Goal: Task Accomplishment & Management: Manage account settings

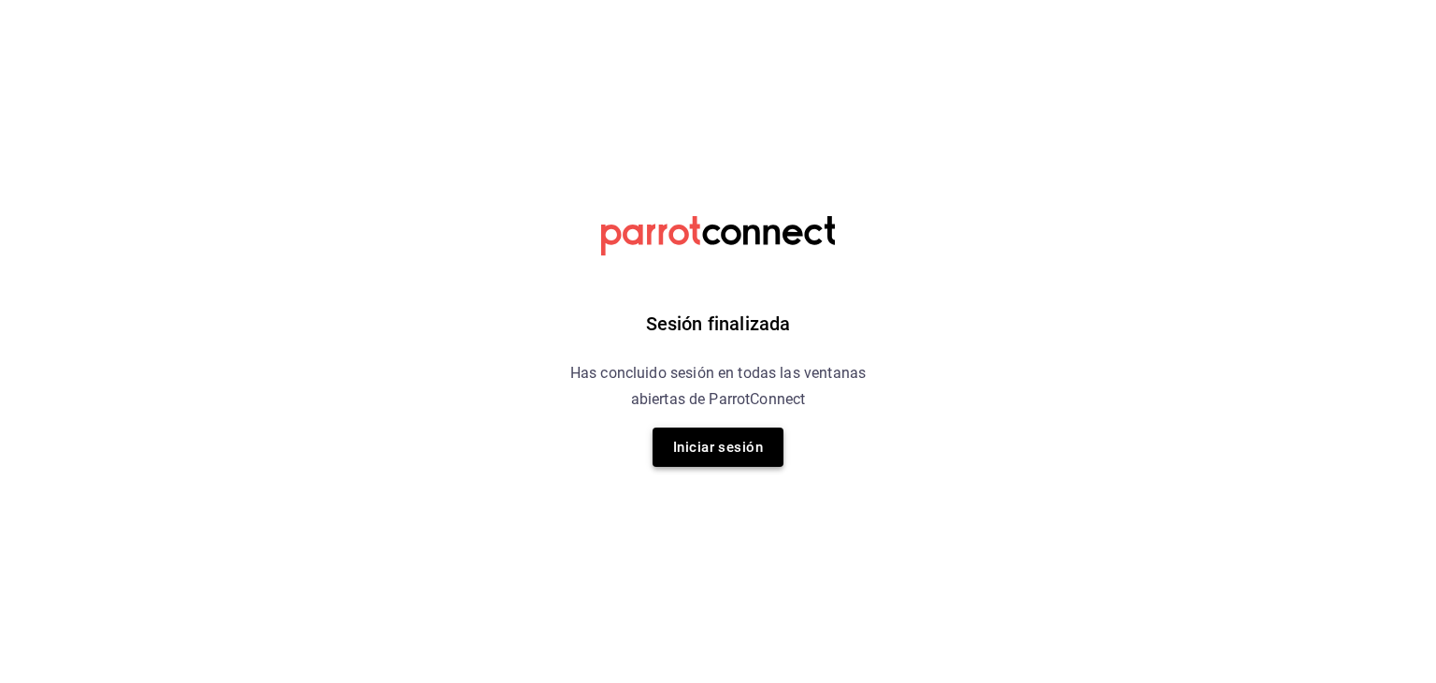
click at [710, 455] on button "Iniciar sesión" at bounding box center [718, 446] width 131 height 39
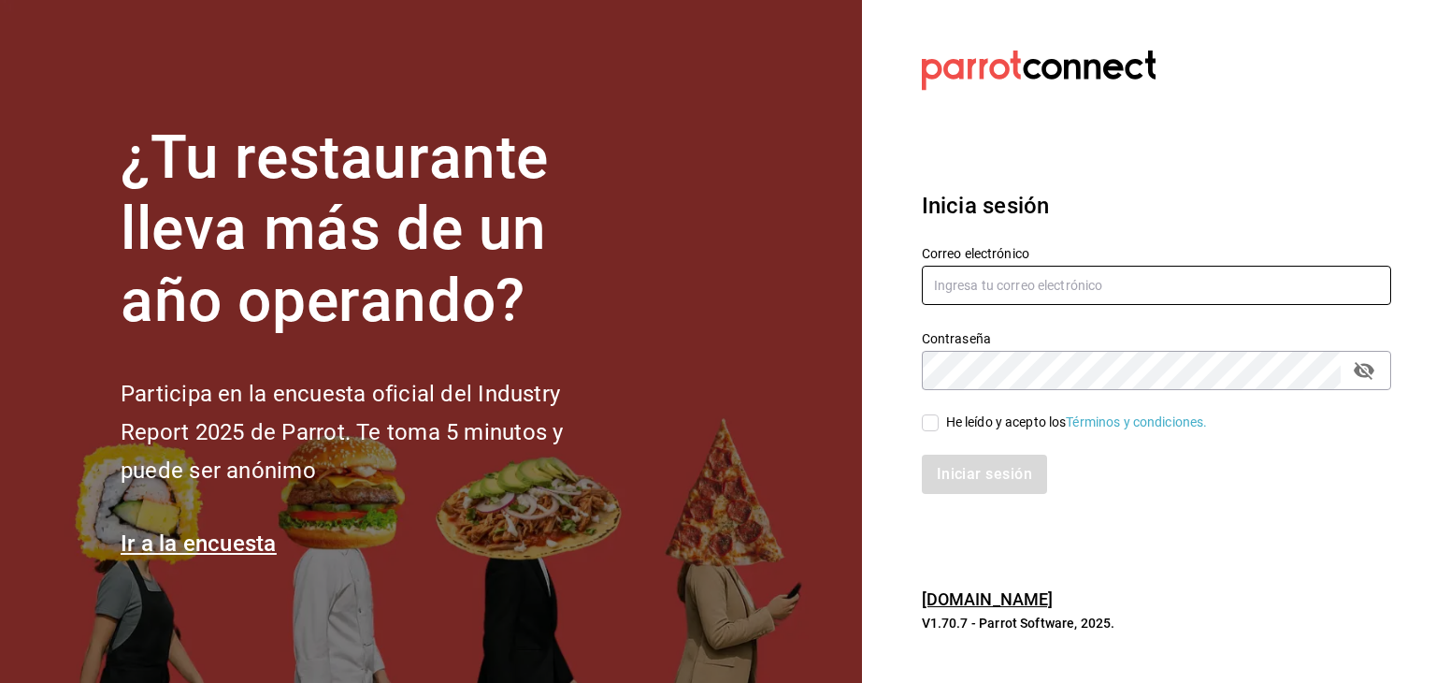
type input "[EMAIL_ADDRESS][DOMAIN_NAME]"
click at [931, 422] on input "He leído y acepto los Términos y condiciones." at bounding box center [930, 422] width 17 height 17
checkbox input "true"
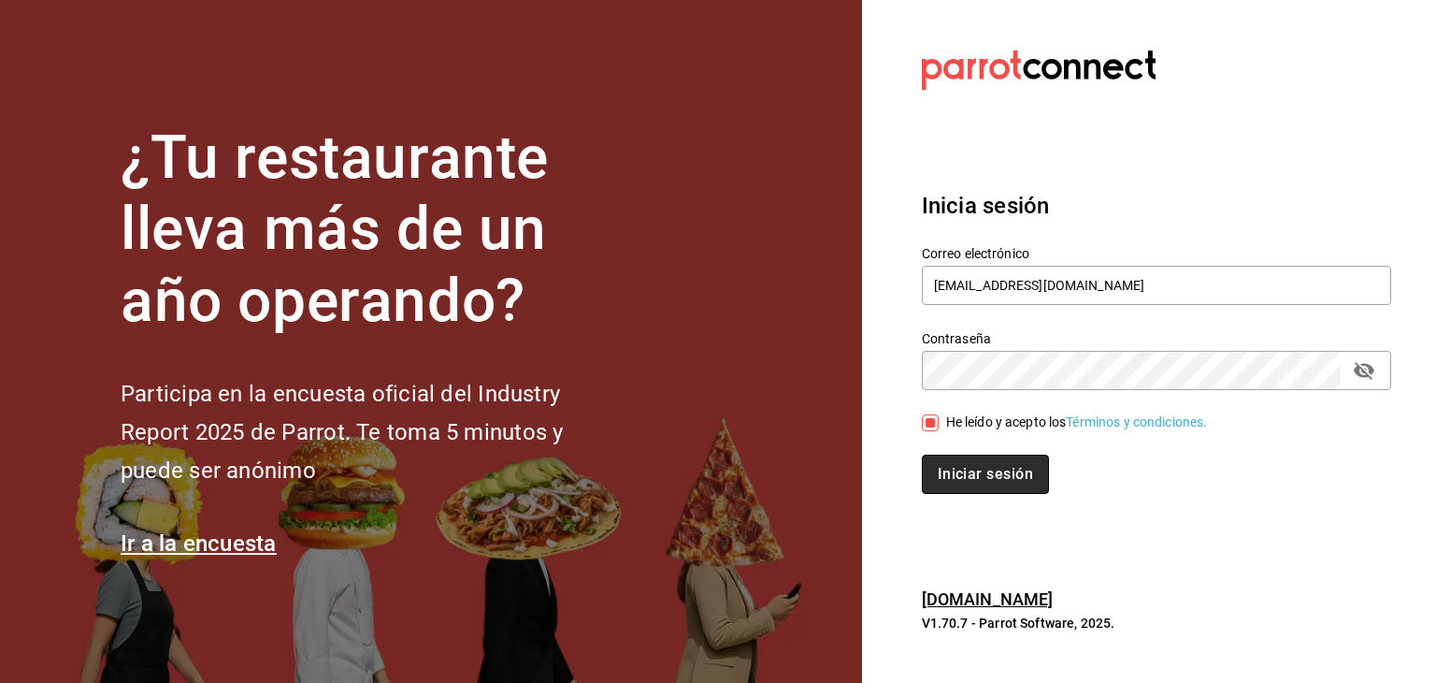
click at [979, 482] on button "Iniciar sesión" at bounding box center [985, 474] width 127 height 39
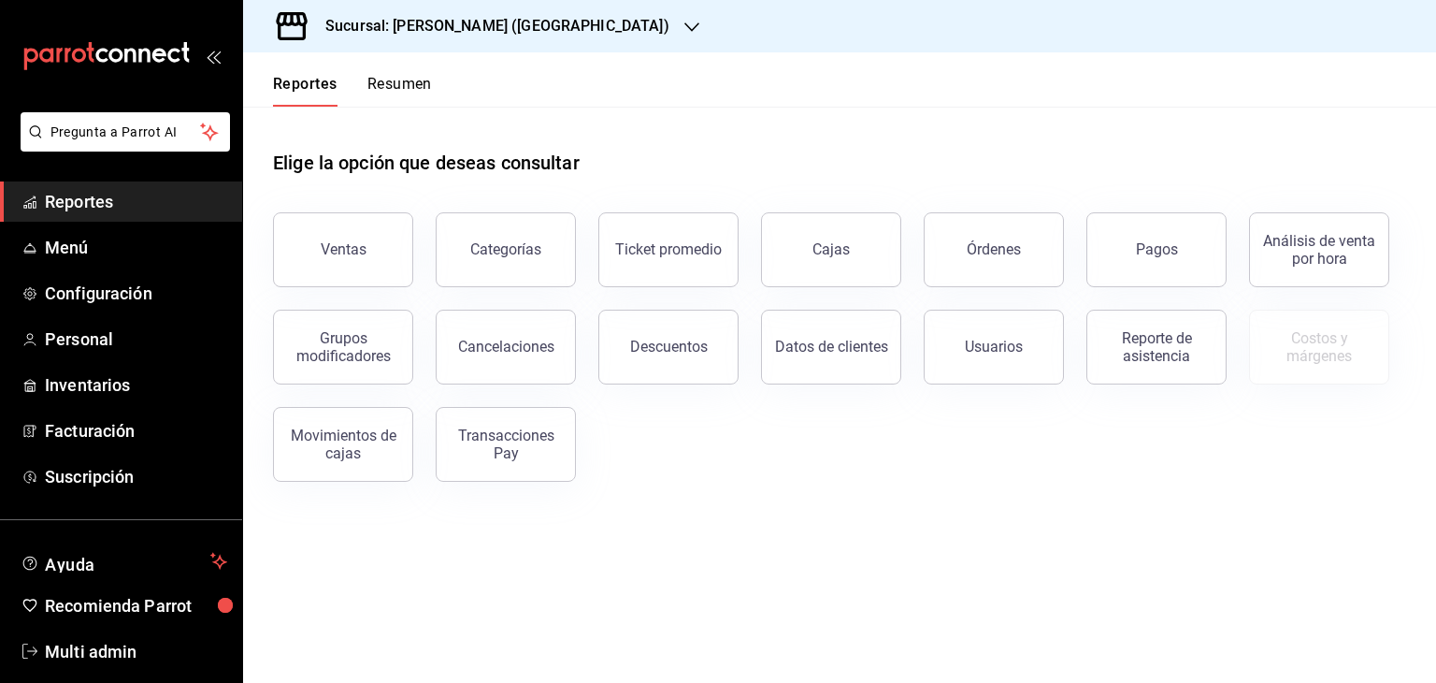
click at [875, 519] on main "Elige la opción que deseas consultar Ventas Categorías Ticket promedio Cajas Ór…" at bounding box center [839, 395] width 1193 height 576
click at [745, 491] on div "Elige la opción que deseas consultar Ventas Categorías Ticket promedio Cajas Ór…" at bounding box center [839, 309] width 1193 height 405
click at [669, 452] on div "Ventas Categorías Ticket promedio Cajas Órdenes Pagos Análisis de venta por hor…" at bounding box center [829, 336] width 1156 height 292
click at [724, 521] on main "Elige la opción que deseas consultar Ventas Categorías Ticket promedio Cajas Ór…" at bounding box center [839, 395] width 1193 height 576
click at [132, 250] on span "Menú" at bounding box center [136, 247] width 182 height 25
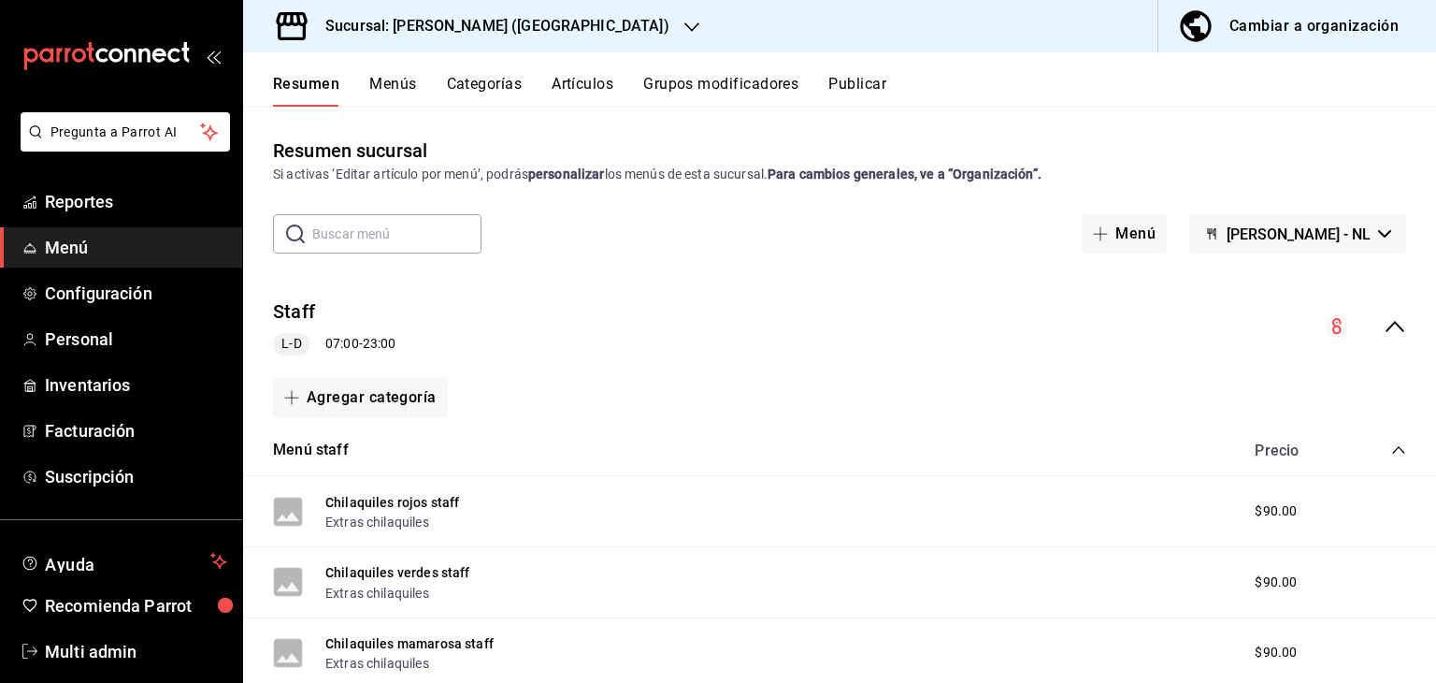
click at [400, 91] on button "Menús" at bounding box center [392, 91] width 47 height 32
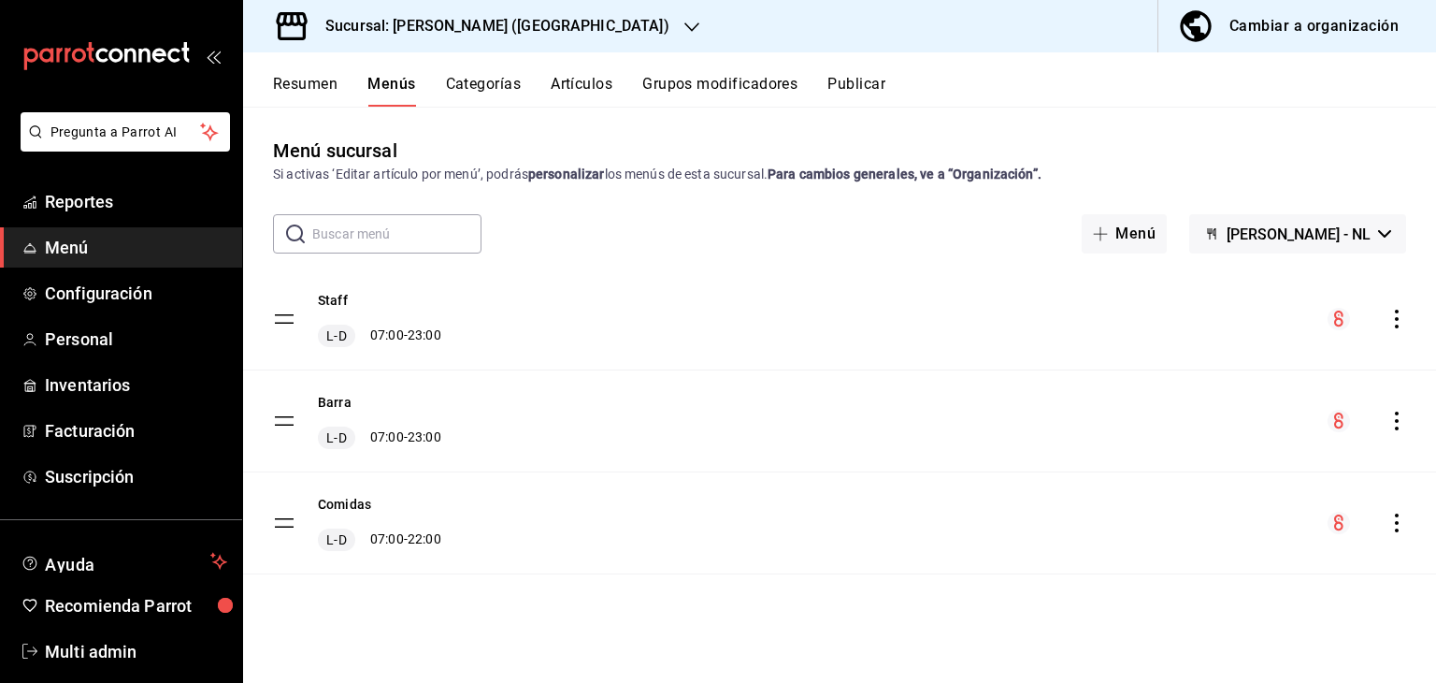
click at [593, 91] on button "Artículos" at bounding box center [582, 91] width 62 height 32
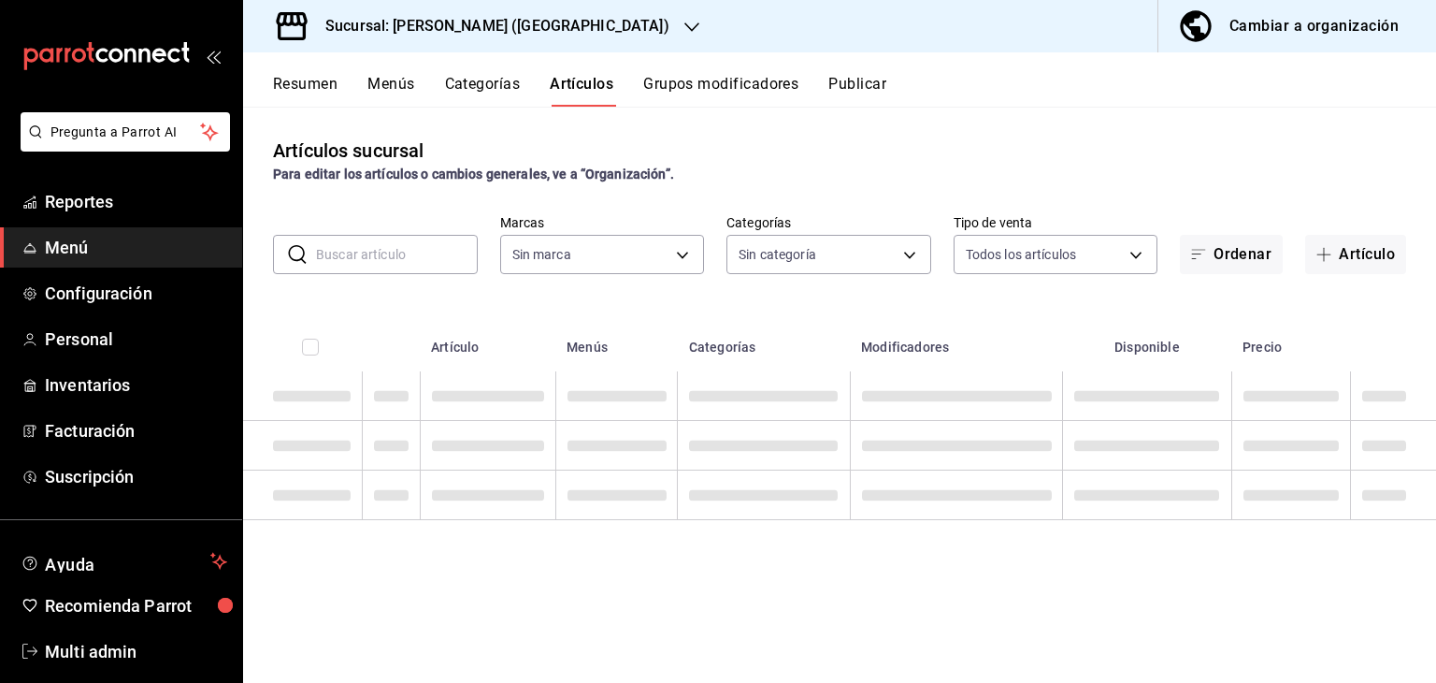
type input "2ee6e007-3c6c-4fd8-a4f4-c4c91d526d93"
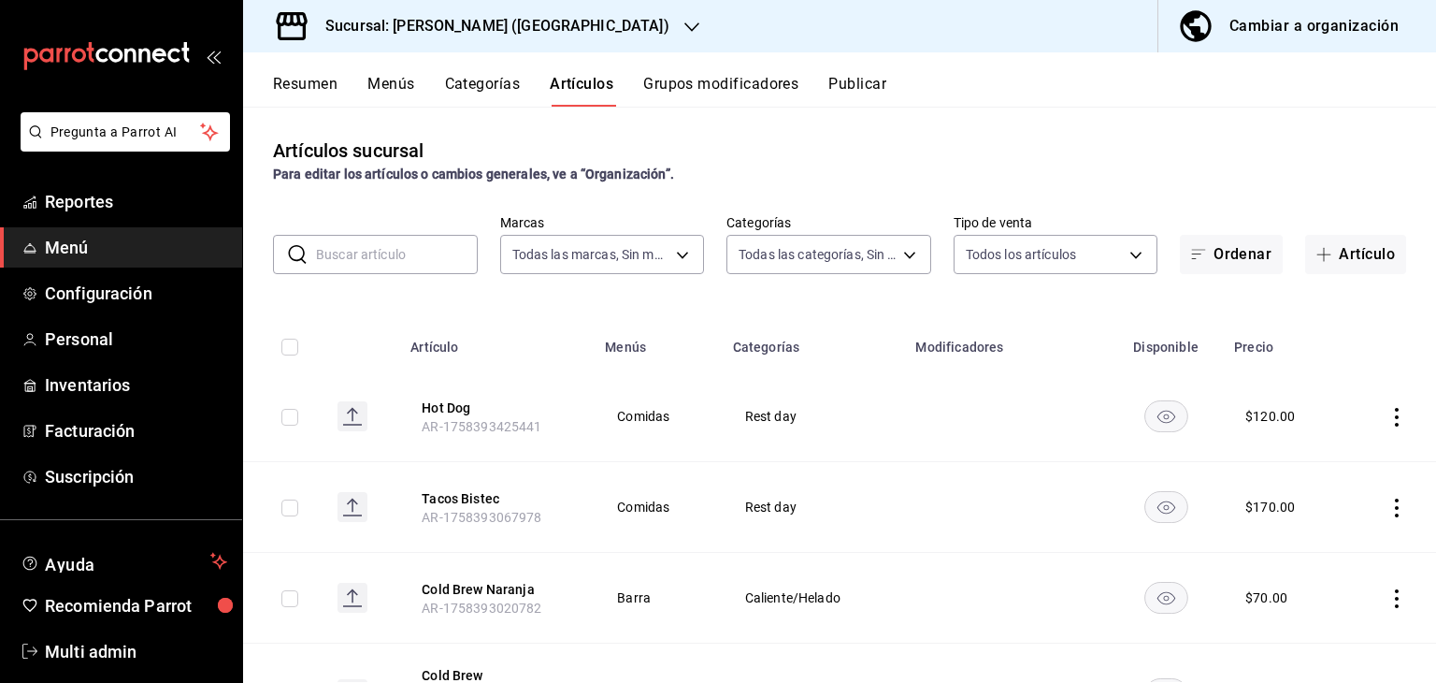
type input "34074407-8622-4016-86cc-611648120530,16618c52-68de-436e-b3b9-ea09ffc7ae48,dae24…"
click at [355, 251] on input "text" at bounding box center [397, 254] width 162 height 37
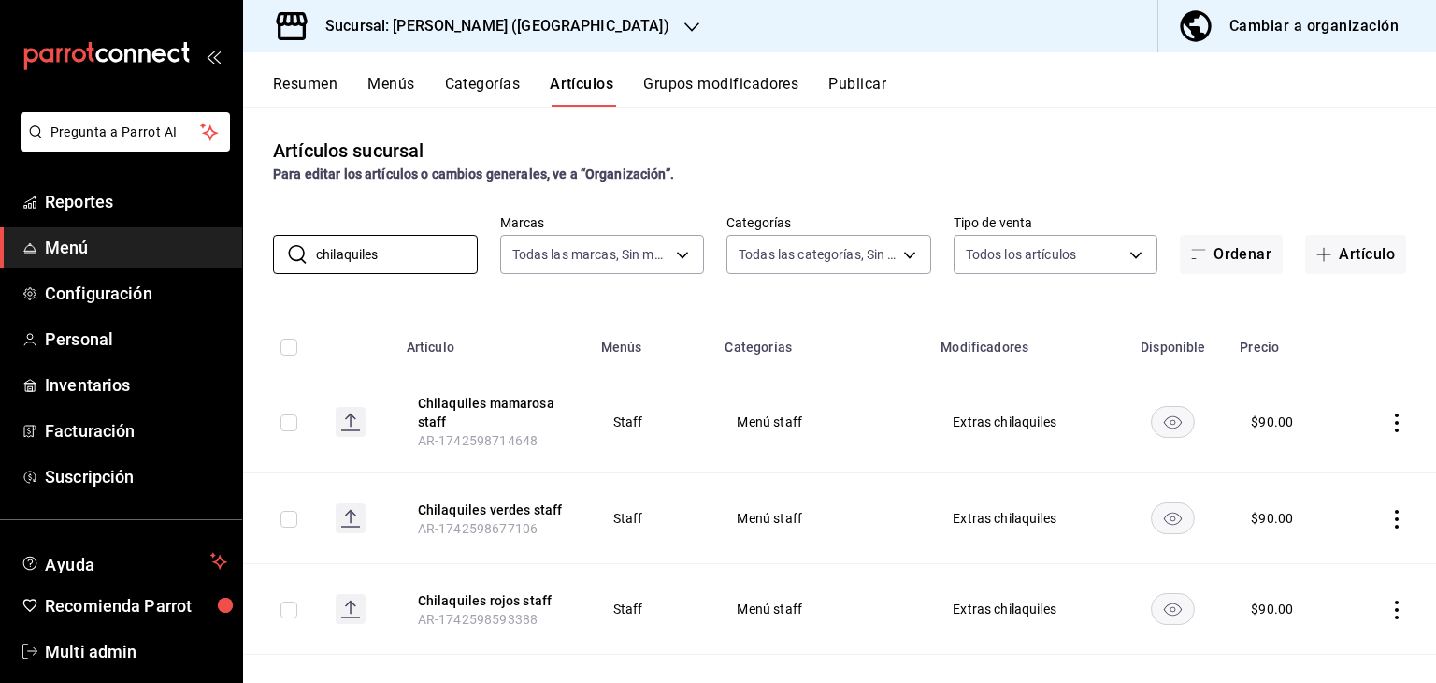
drag, startPoint x: 382, startPoint y: 254, endPoint x: 228, endPoint y: 268, distance: 154.0
click at [228, 268] on div "Pregunta a Parrot AI Reportes Menú Configuración Personal Inventarios Facturaci…" at bounding box center [718, 341] width 1436 height 683
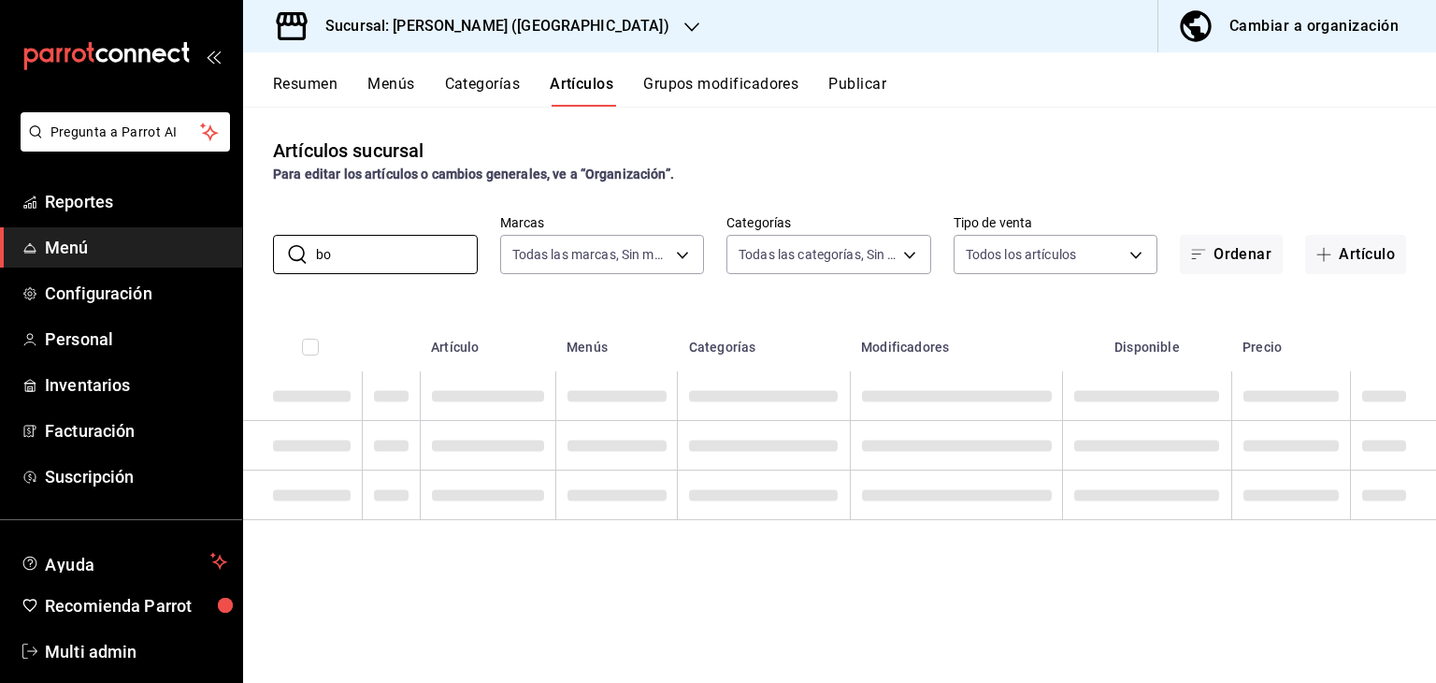
type input "b"
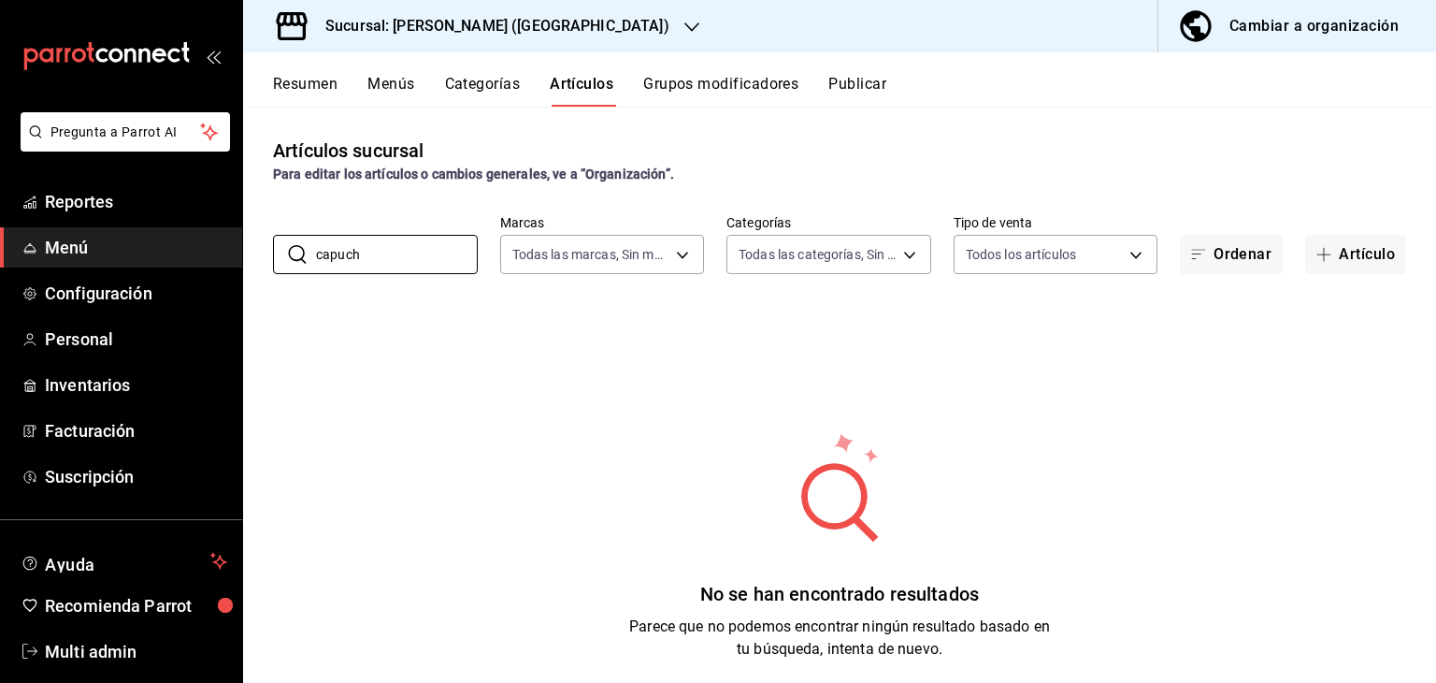
type input "capuch"
drag, startPoint x: 376, startPoint y: 259, endPoint x: 319, endPoint y: 253, distance: 57.3
click at [319, 253] on input "capuch" at bounding box center [397, 254] width 162 height 37
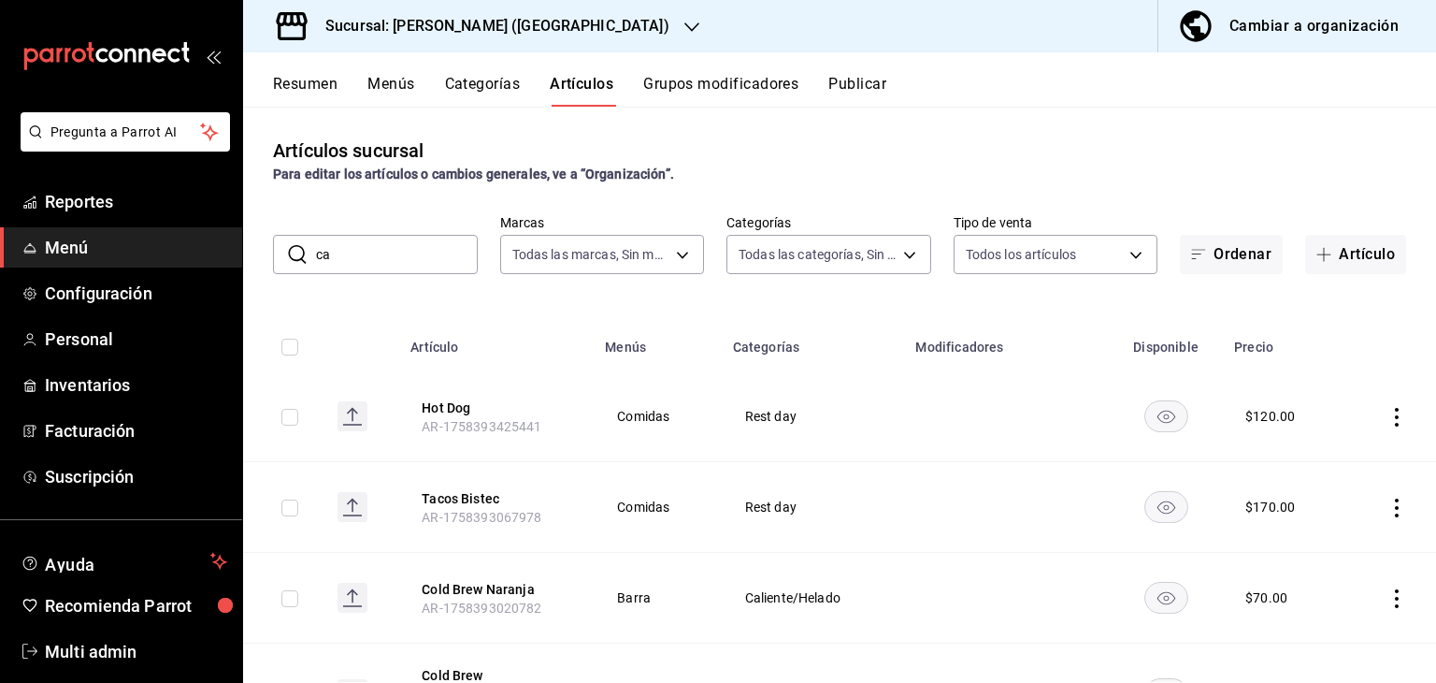
type input "cap"
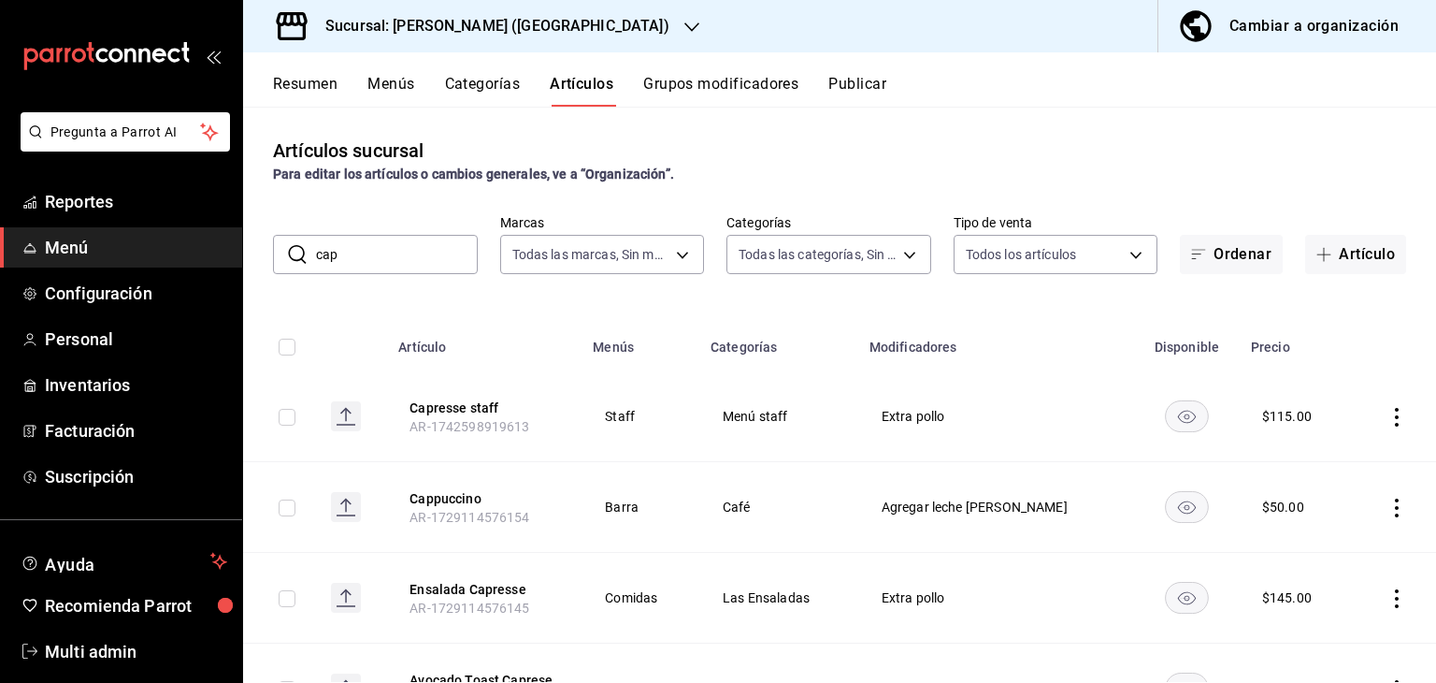
drag, startPoint x: 333, startPoint y: 263, endPoint x: 320, endPoint y: 261, distance: 13.2
click at [320, 261] on input "cap" at bounding box center [397, 254] width 162 height 37
drag, startPoint x: 351, startPoint y: 259, endPoint x: 300, endPoint y: 247, distance: 51.9
click at [300, 247] on div "​ cap ​" at bounding box center [375, 254] width 205 height 39
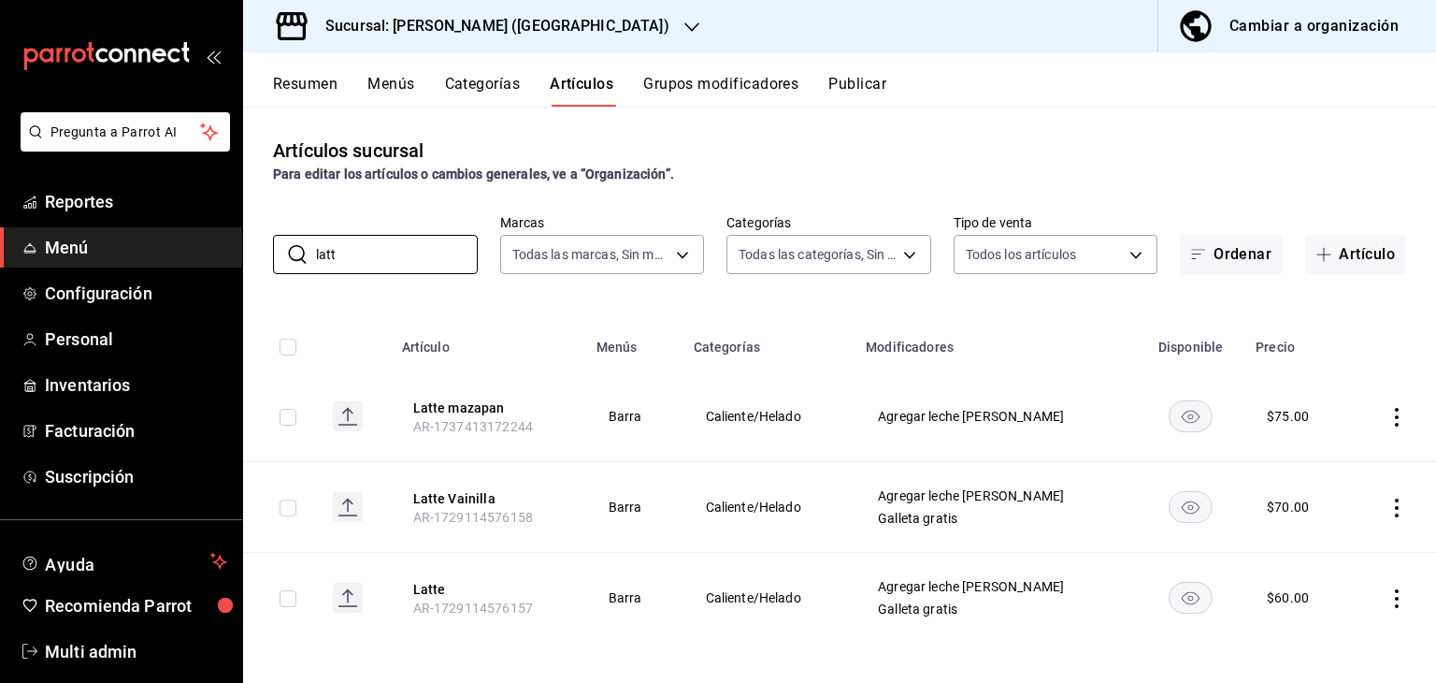
drag, startPoint x: 352, startPoint y: 249, endPoint x: 264, endPoint y: 252, distance: 88.0
click at [264, 252] on div "​ latt ​ Marcas Todas las marcas, Sin marca 2ee6e007-3c6c-4fd8-a4f4-c4c91d526d9…" at bounding box center [839, 244] width 1193 height 60
type input "match"
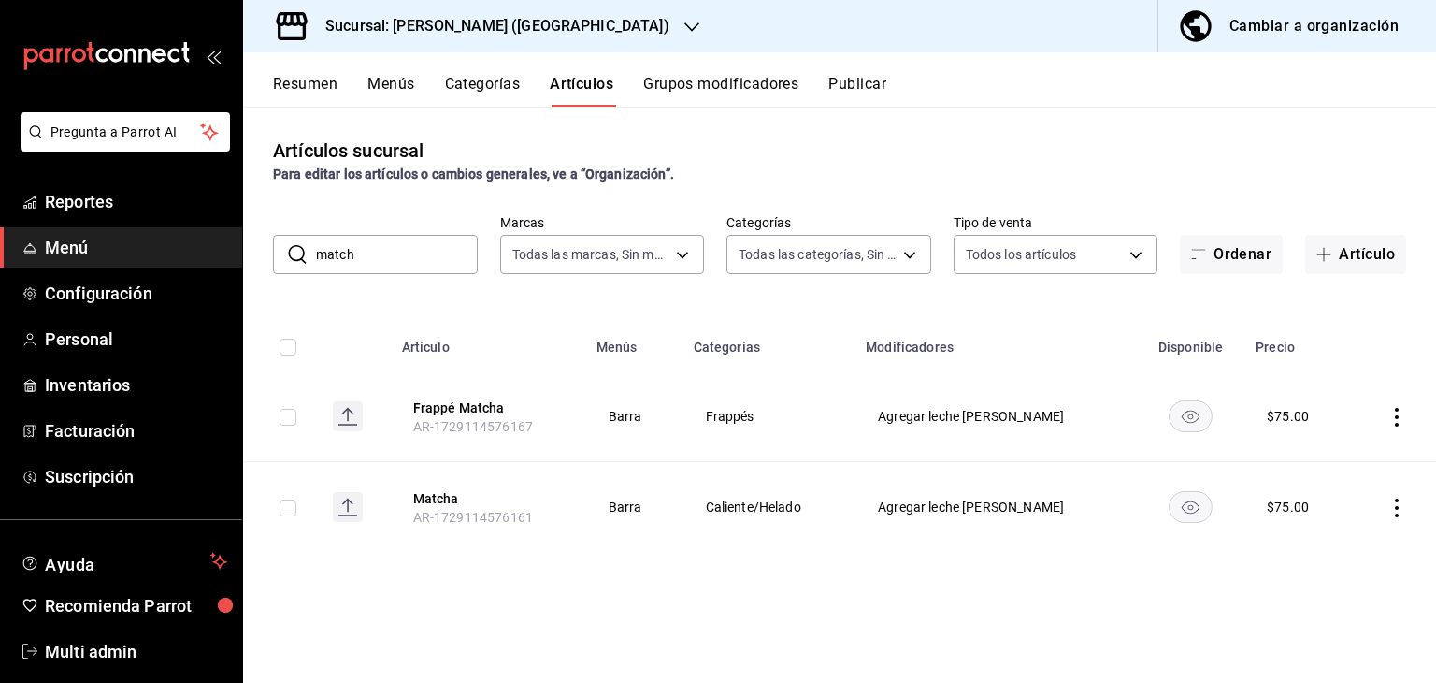
drag, startPoint x: 374, startPoint y: 255, endPoint x: 310, endPoint y: 241, distance: 65.1
click at [310, 241] on div "​ match ​" at bounding box center [375, 254] width 205 height 39
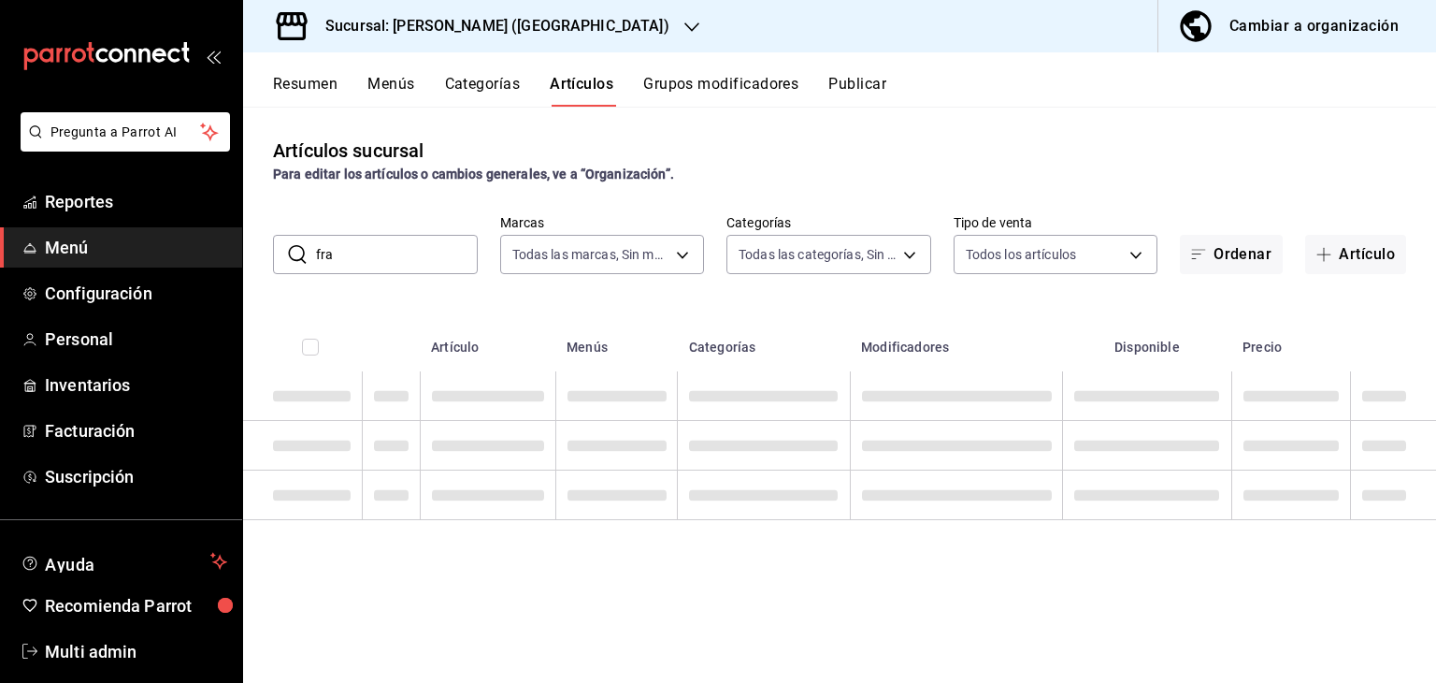
type input "frap"
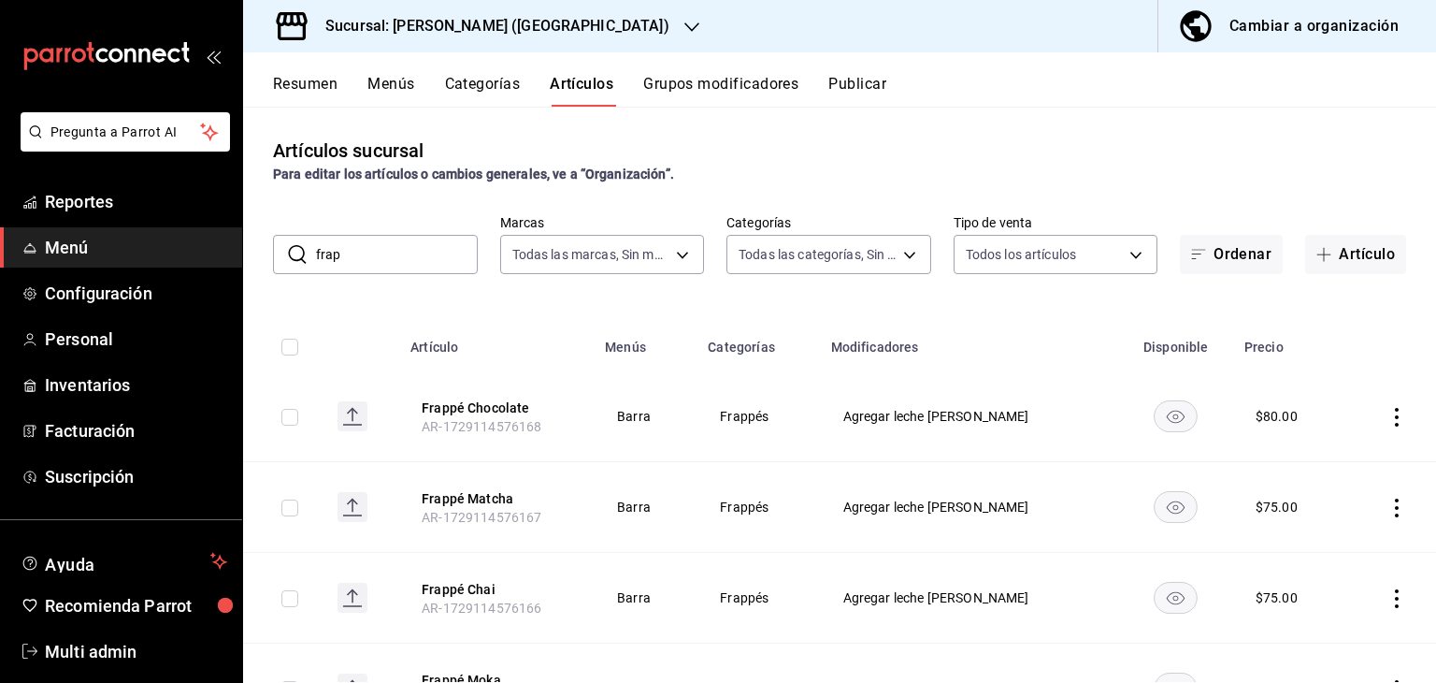
drag, startPoint x: 366, startPoint y: 265, endPoint x: 302, endPoint y: 258, distance: 63.9
click at [302, 258] on div "​ frap ​" at bounding box center [375, 254] width 205 height 39
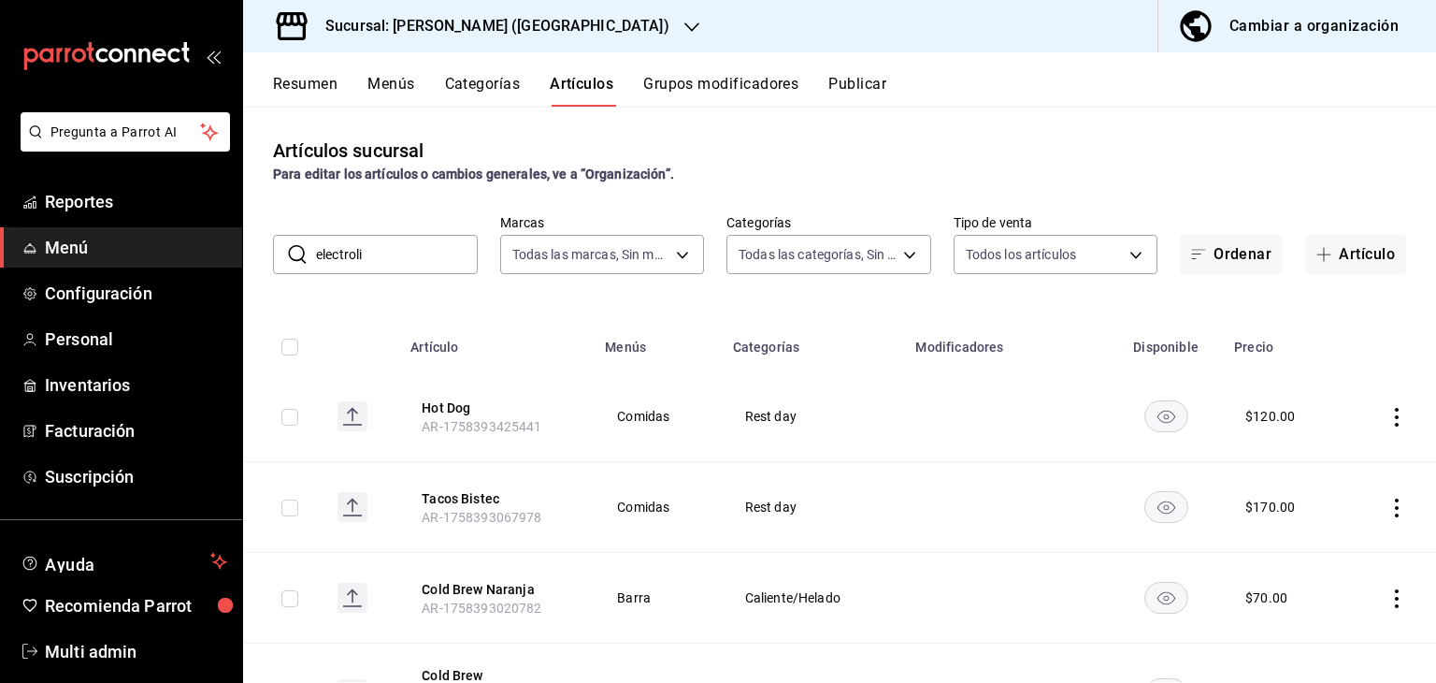
type input "electrolit"
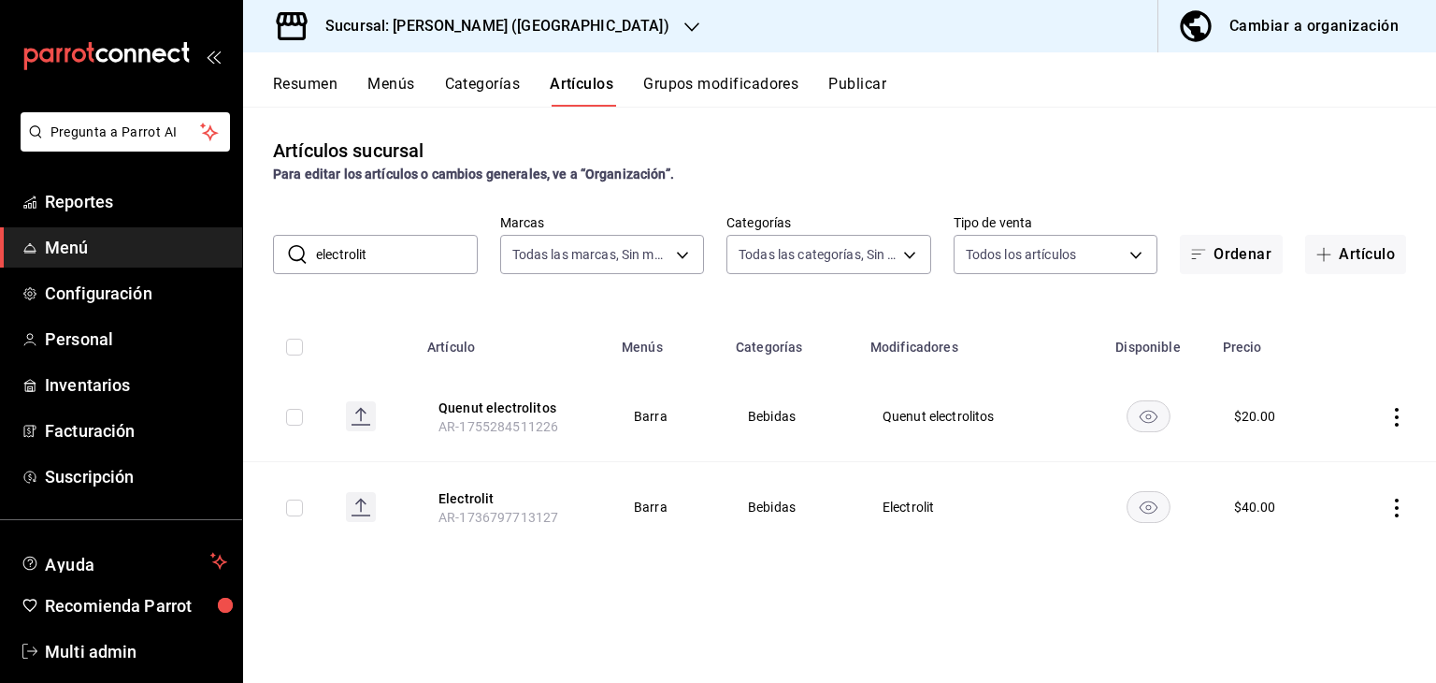
drag, startPoint x: 389, startPoint y: 259, endPoint x: 309, endPoint y: 256, distance: 80.5
click at [309, 256] on div "​ electrolit ​" at bounding box center [375, 254] width 205 height 39
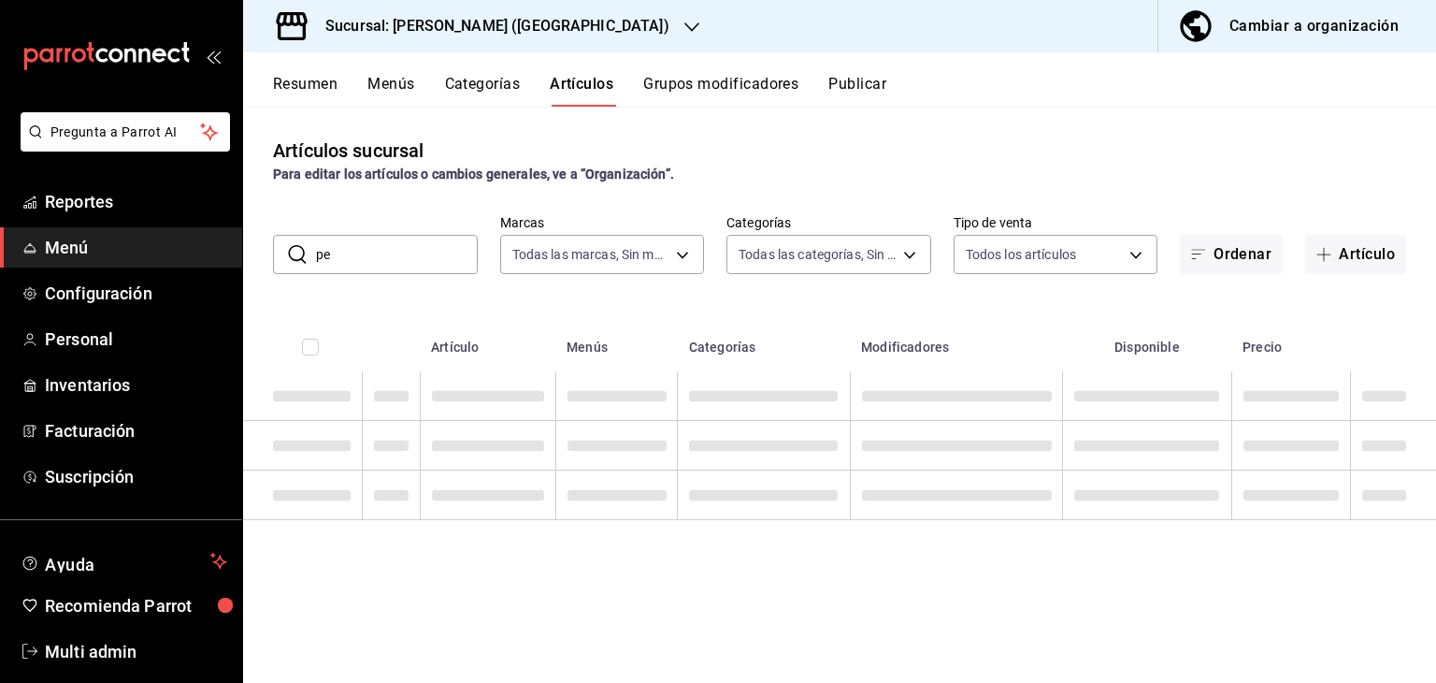
type input "p"
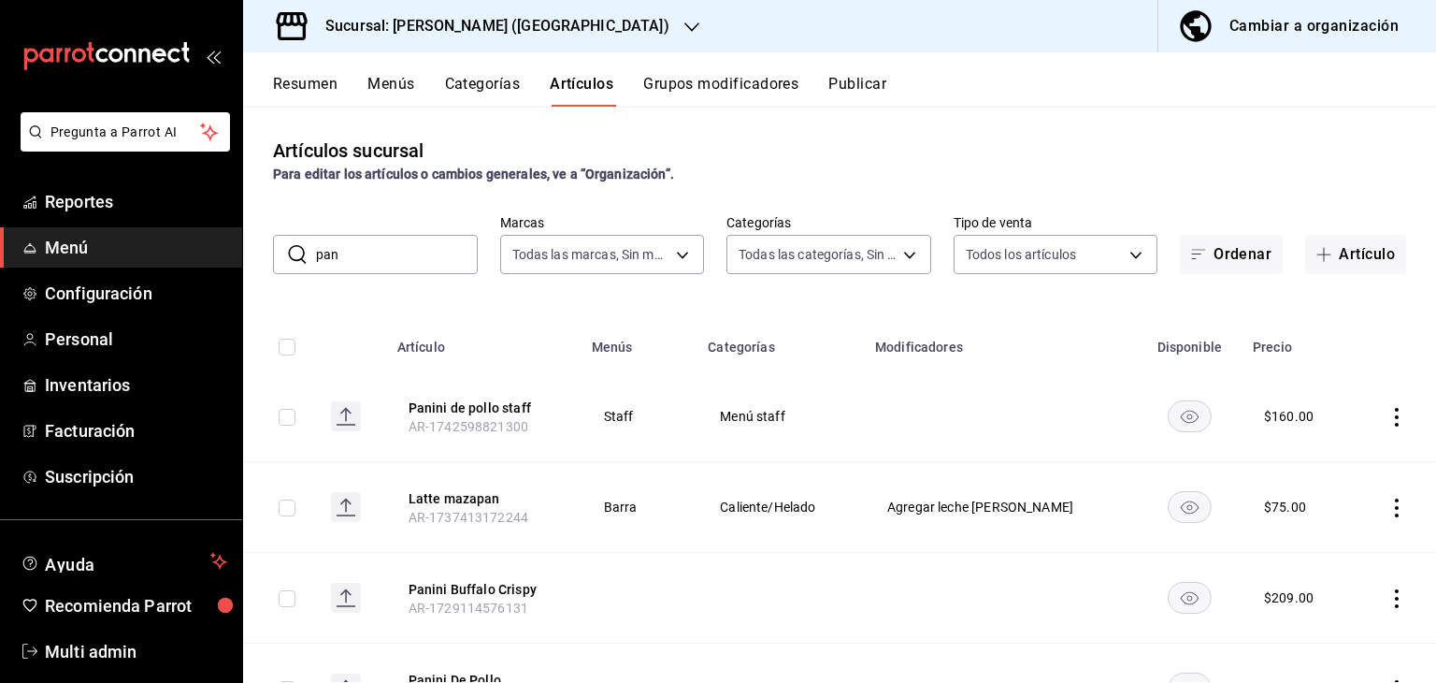
drag, startPoint x: 350, startPoint y: 263, endPoint x: 308, endPoint y: 257, distance: 42.5
click at [308, 257] on div "​ pan ​" at bounding box center [375, 254] width 205 height 39
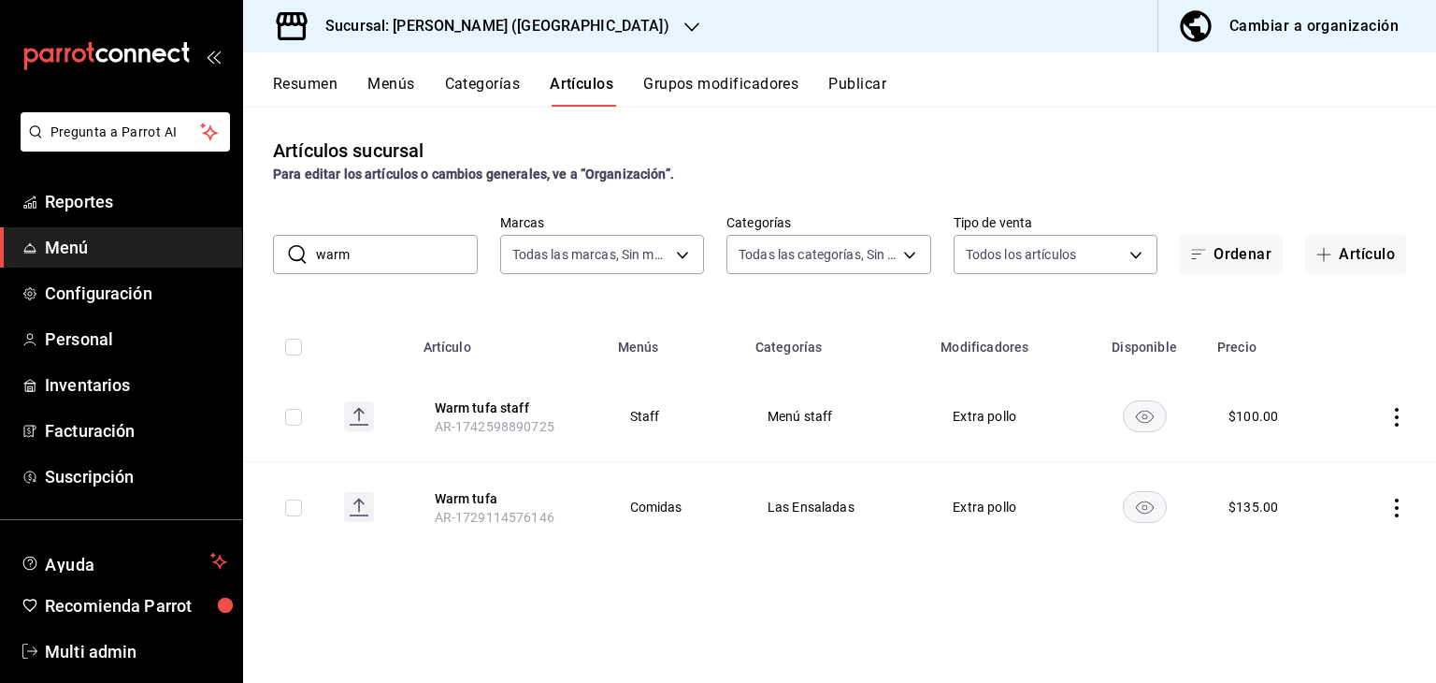
drag, startPoint x: 361, startPoint y: 255, endPoint x: 304, endPoint y: 260, distance: 57.2
click at [304, 260] on div "​ warm ​" at bounding box center [375, 254] width 205 height 39
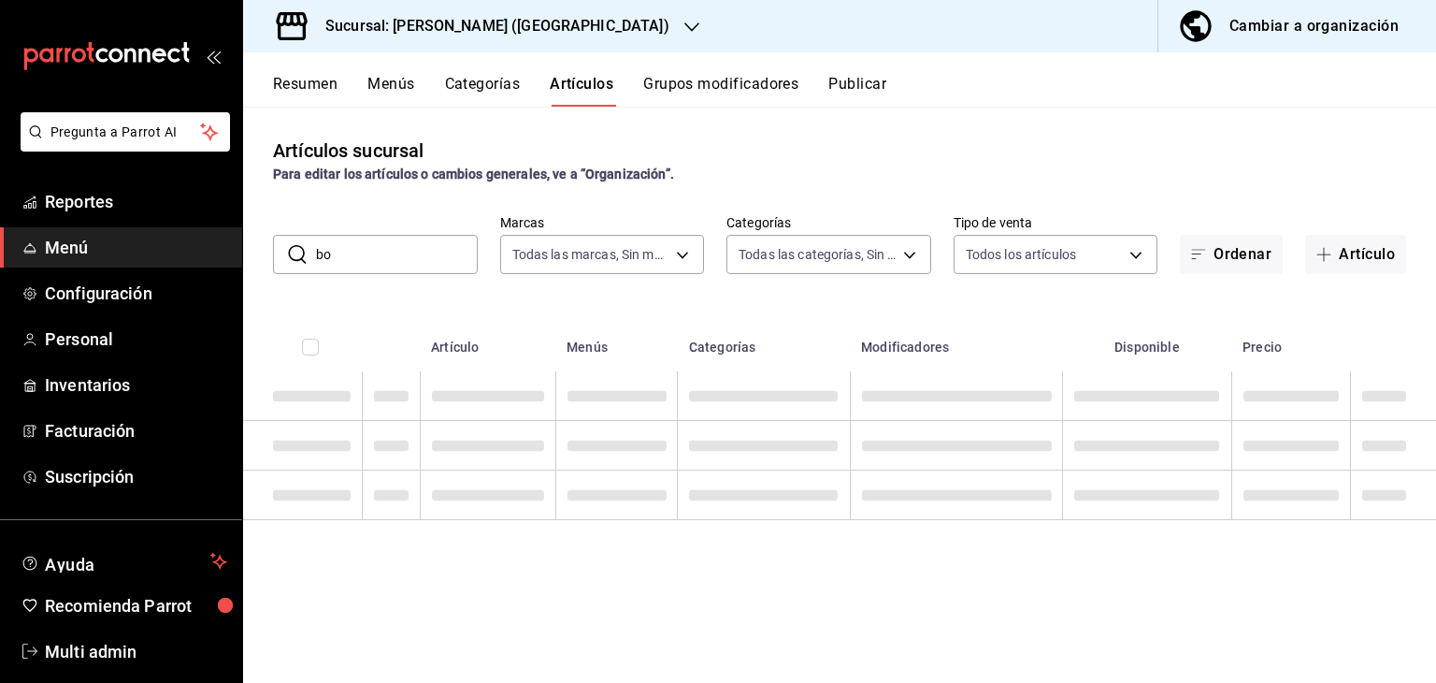
type input "b"
type input "p"
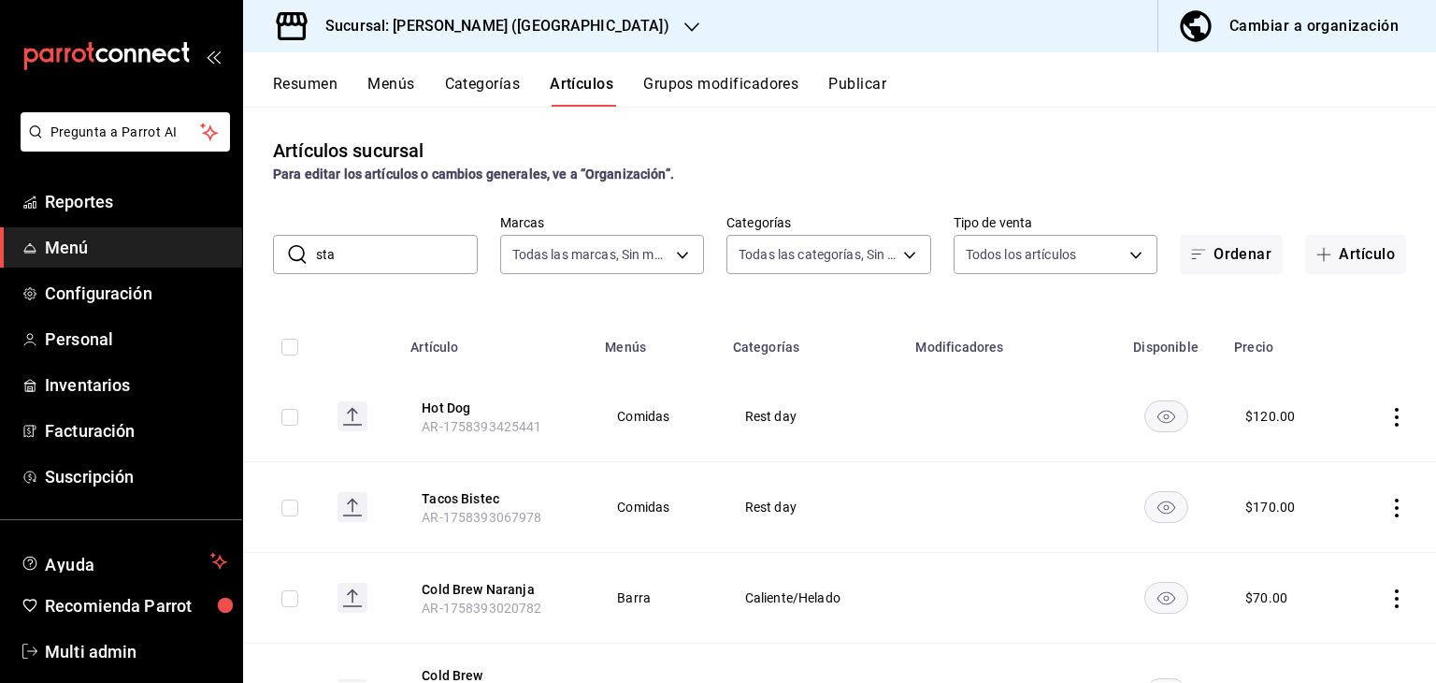
type input "staf"
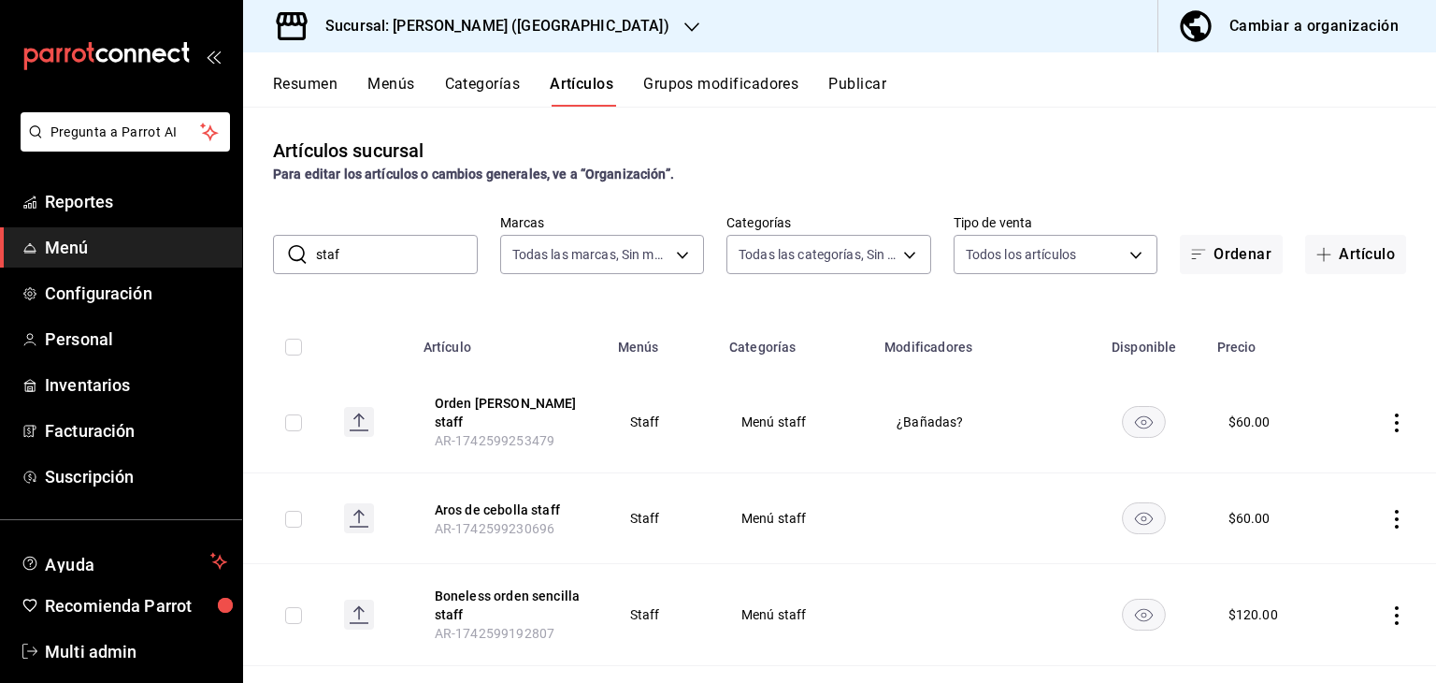
drag, startPoint x: 307, startPoint y: 249, endPoint x: 283, endPoint y: 248, distance: 23.4
click at [283, 248] on div "​ staf ​" at bounding box center [375, 254] width 205 height 39
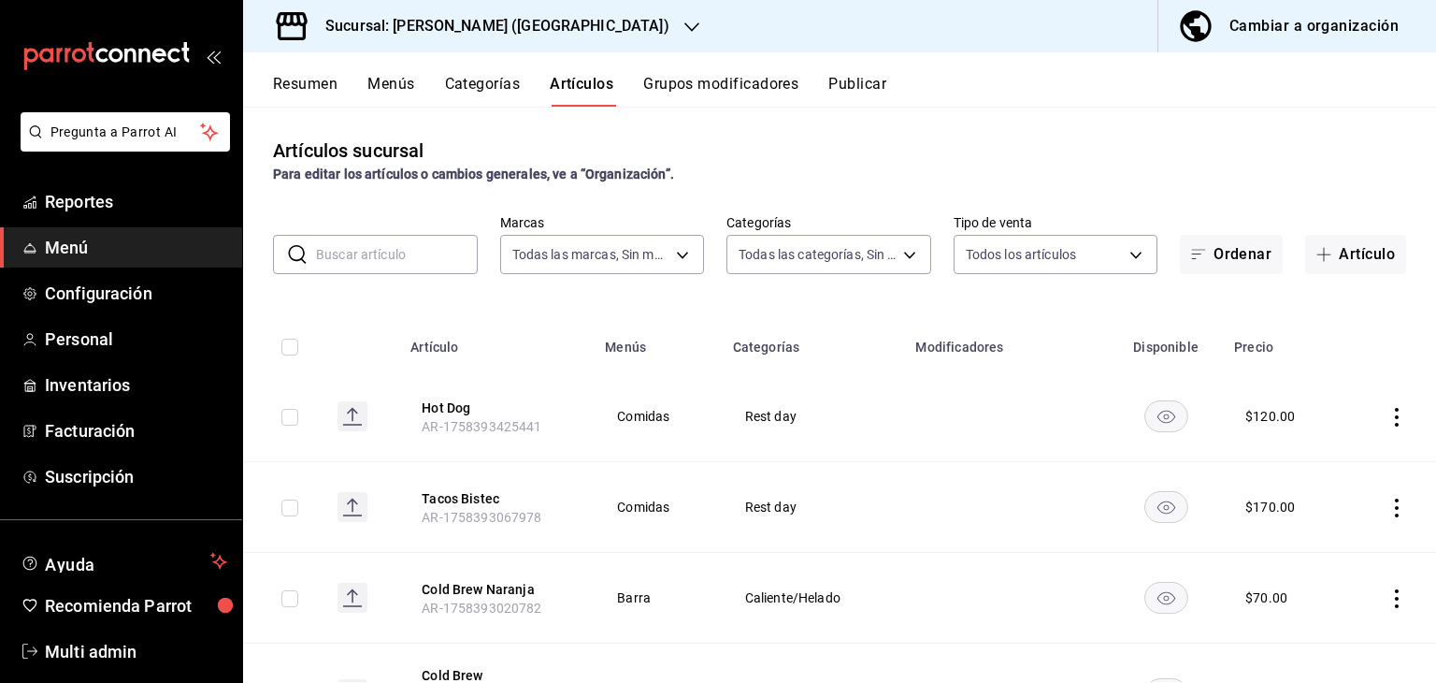
click at [394, 81] on button "Menús" at bounding box center [391, 91] width 47 height 32
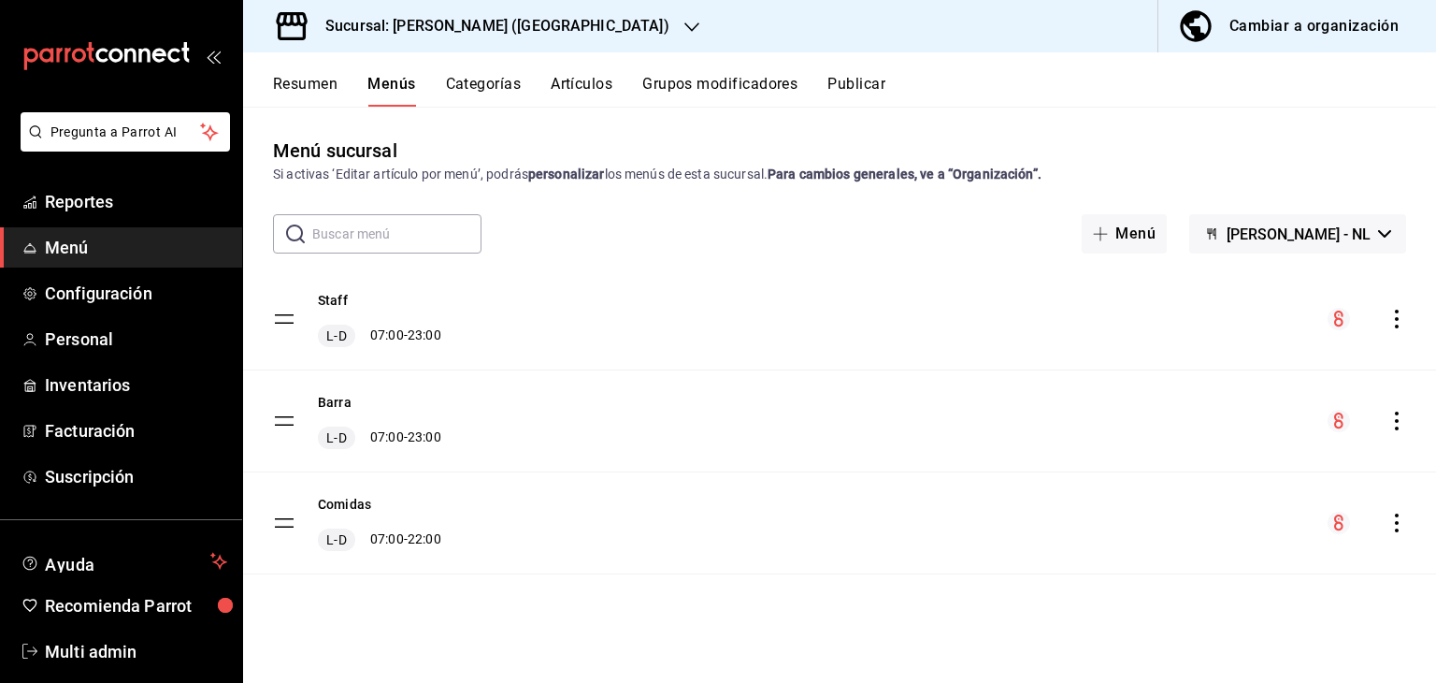
click at [483, 86] on button "Categorías" at bounding box center [484, 91] width 76 height 32
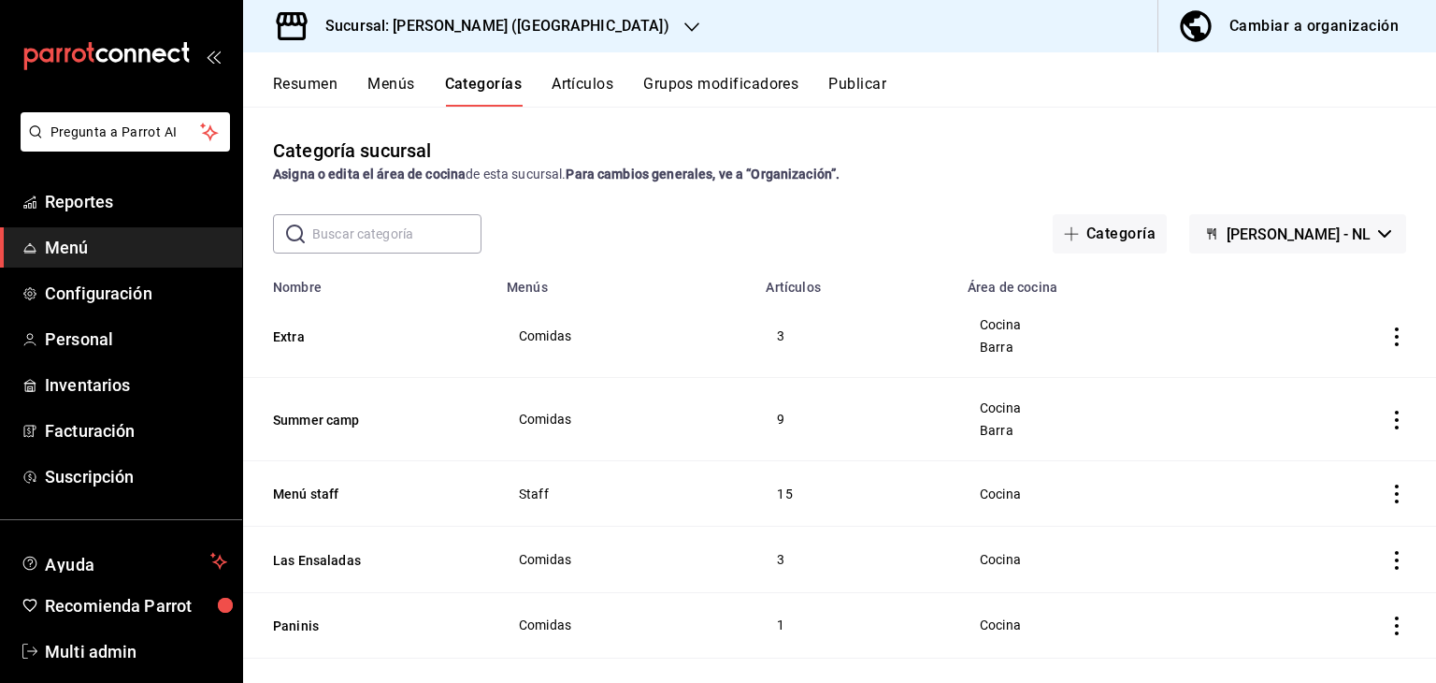
drag, startPoint x: 483, startPoint y: 86, endPoint x: 385, endPoint y: 233, distance: 176.1
click at [385, 233] on div "Resumen Menús Categorías Artículos Grupos modificadores Publicar Categoría sucu…" at bounding box center [839, 367] width 1193 height 630
click at [385, 233] on input "text" at bounding box center [396, 233] width 169 height 37
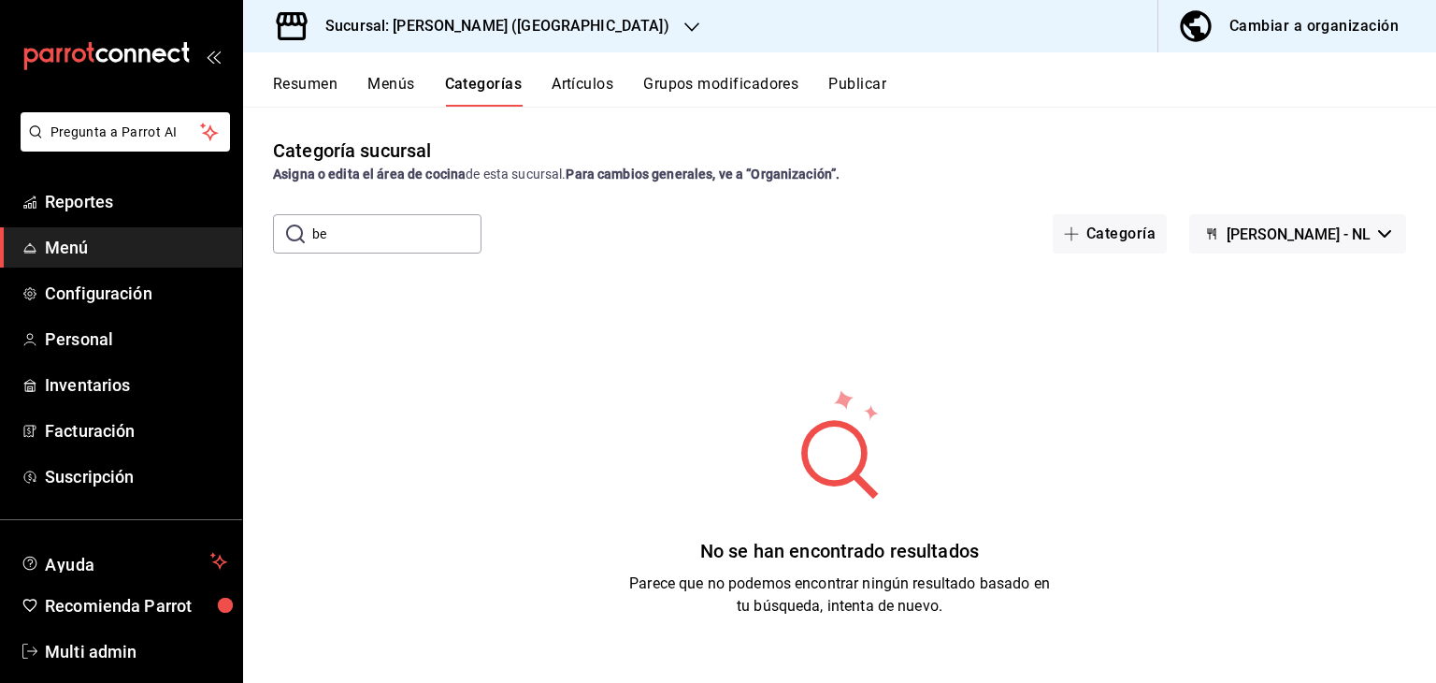
type input "b"
type input "n"
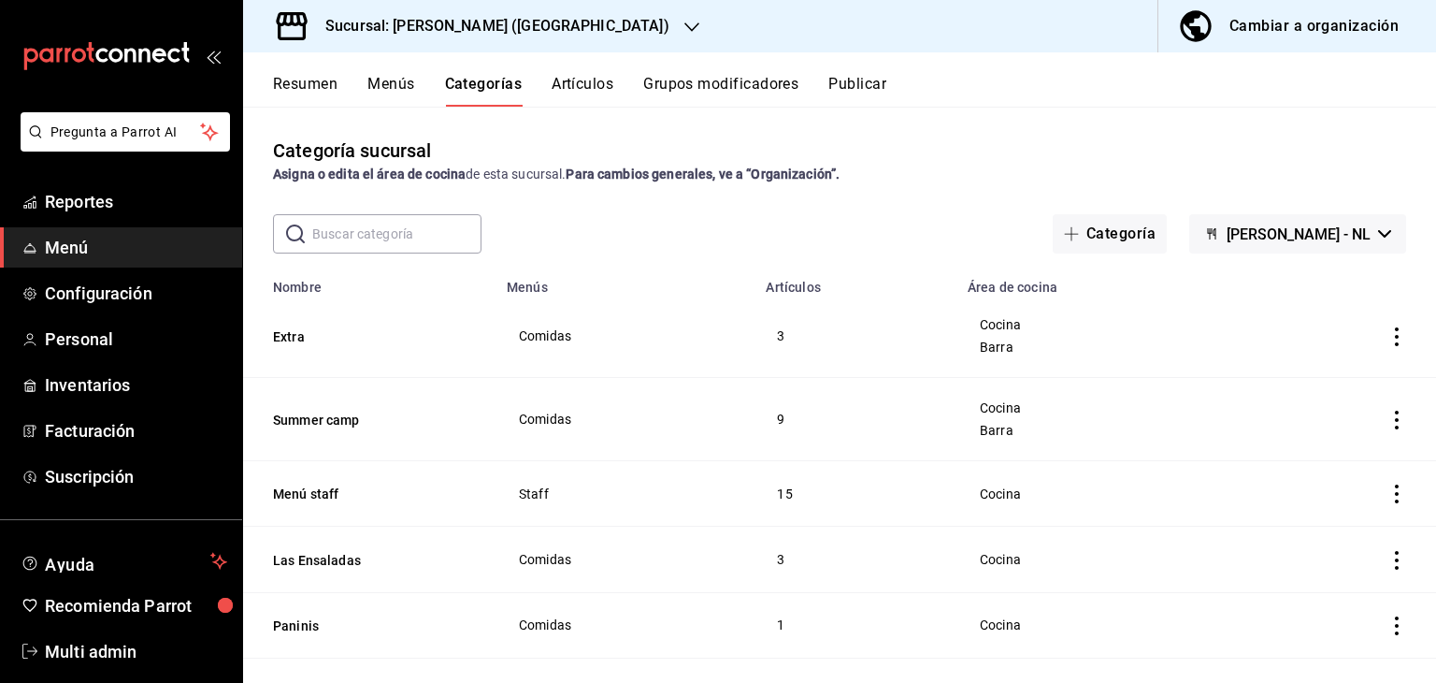
click at [402, 77] on button "Menús" at bounding box center [391, 91] width 47 height 32
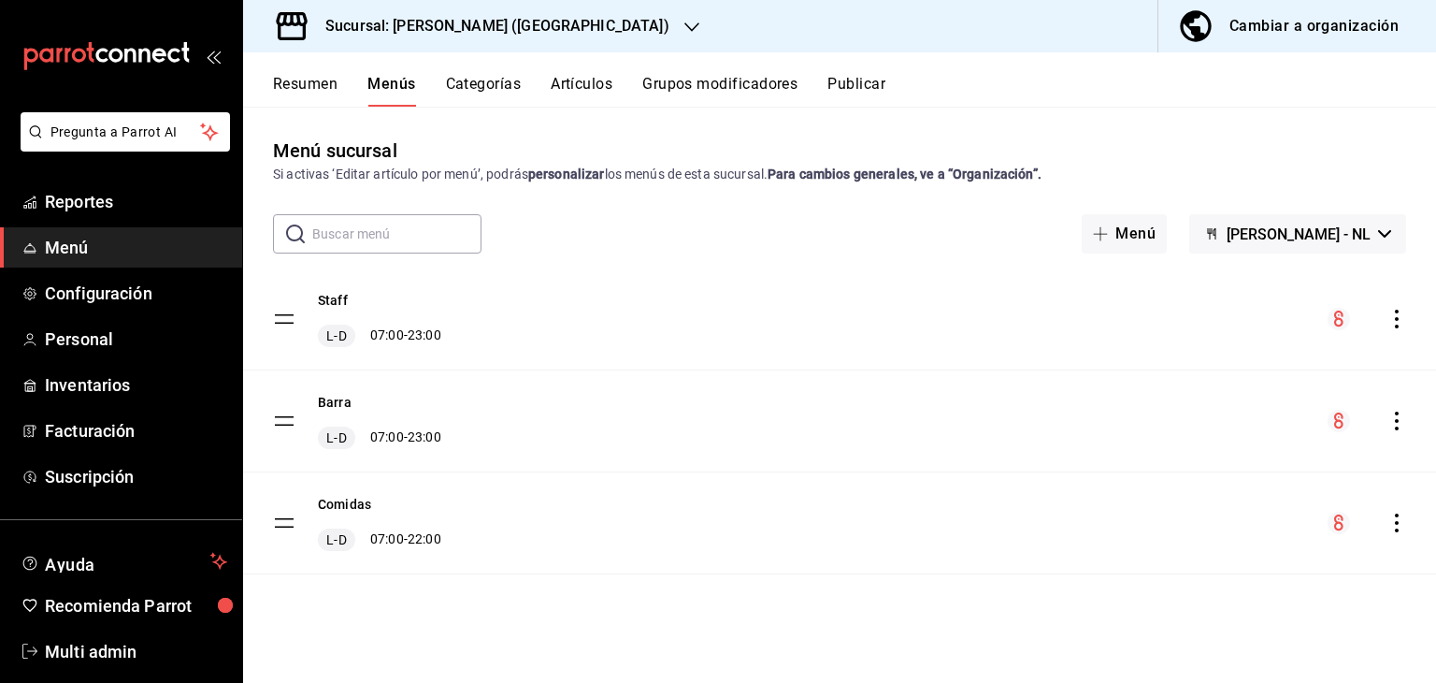
click at [595, 83] on button "Artículos" at bounding box center [582, 91] width 62 height 32
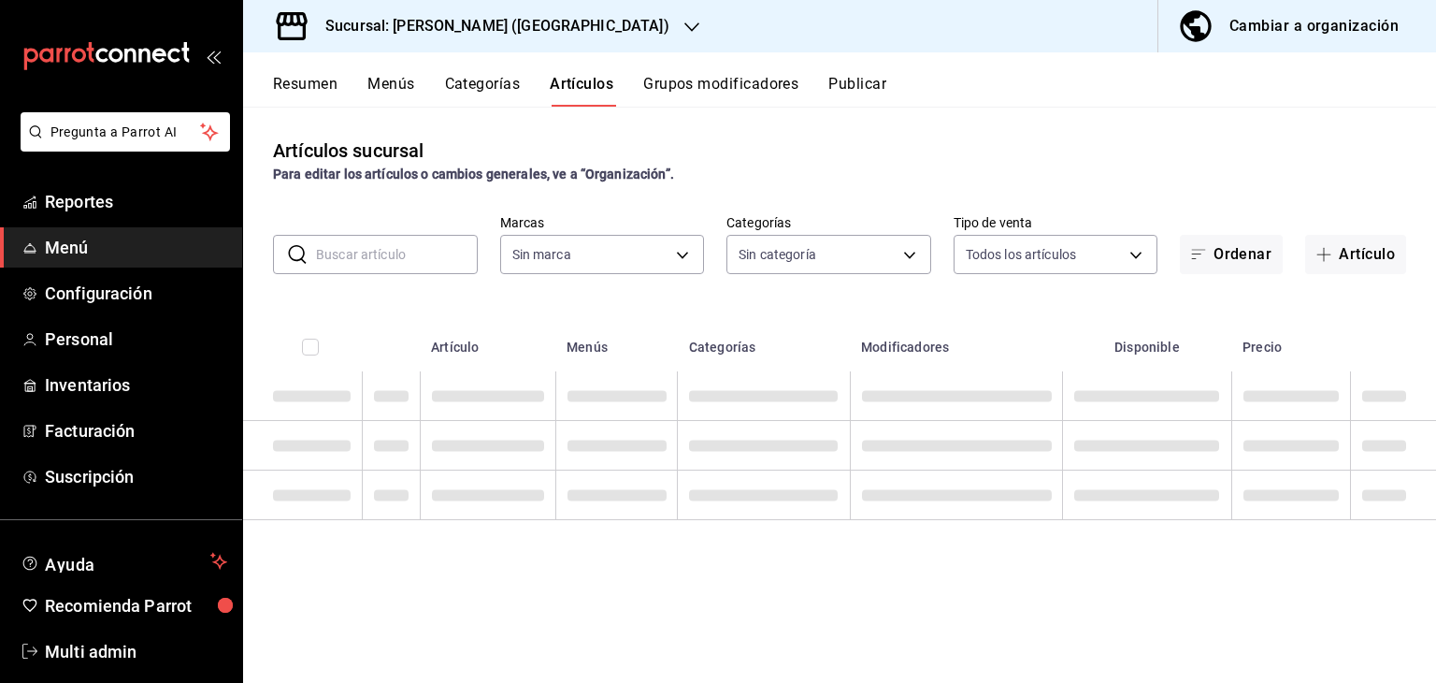
click at [365, 245] on input "text" at bounding box center [397, 254] width 162 height 37
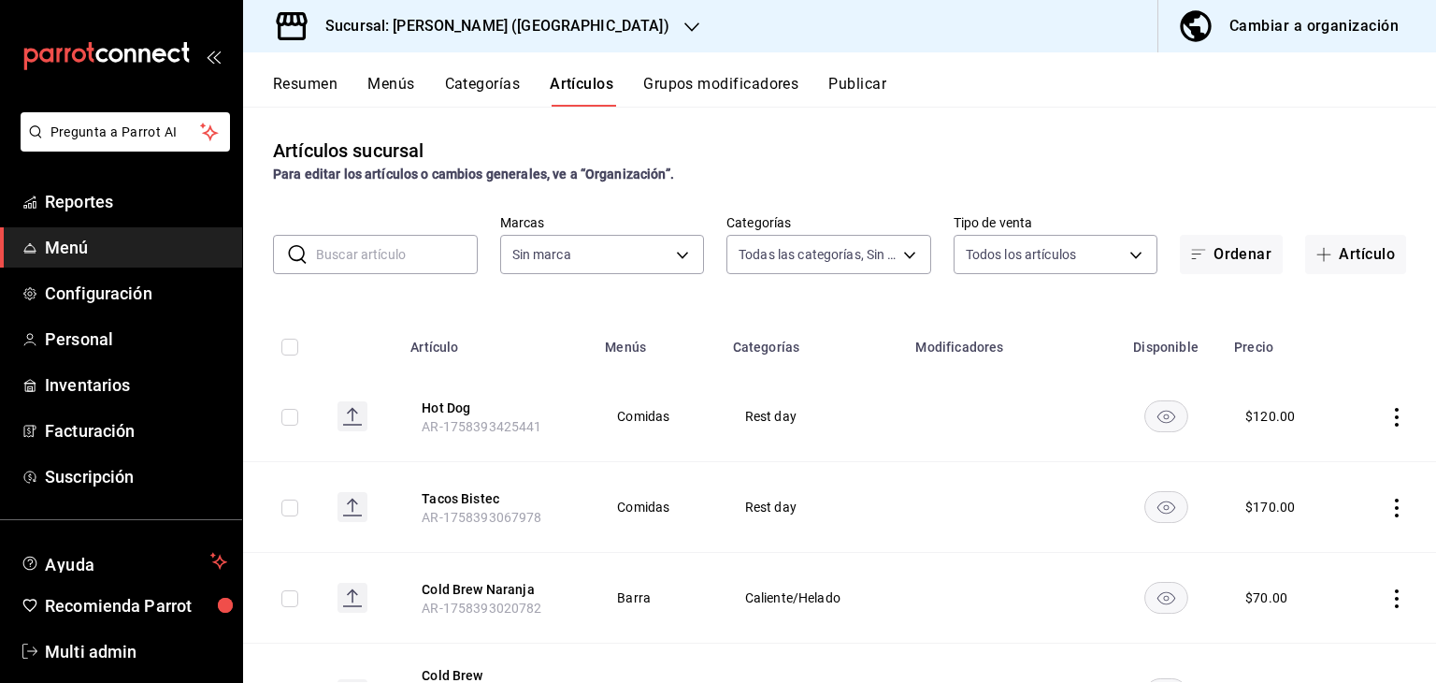
type input "34074407-8622-4016-86cc-611648120530,16618c52-68de-436e-b3b9-ea09ffc7ae48,dae24…"
type input "2ee6e007-3c6c-4fd8-a4f4-c4c91d526d93"
type input "chocolate"
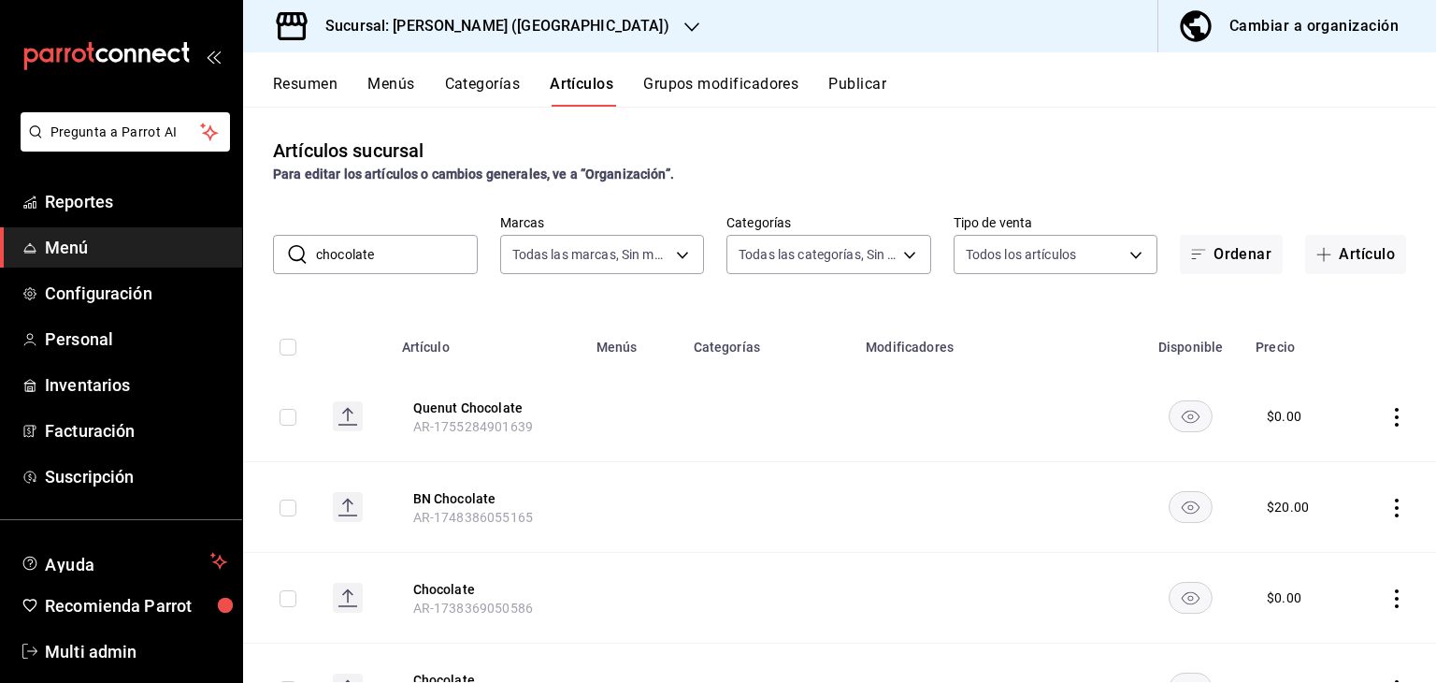
drag, startPoint x: 348, startPoint y: 253, endPoint x: 318, endPoint y: 249, distance: 30.3
click at [318, 249] on input "chocolate" at bounding box center [397, 254] width 162 height 37
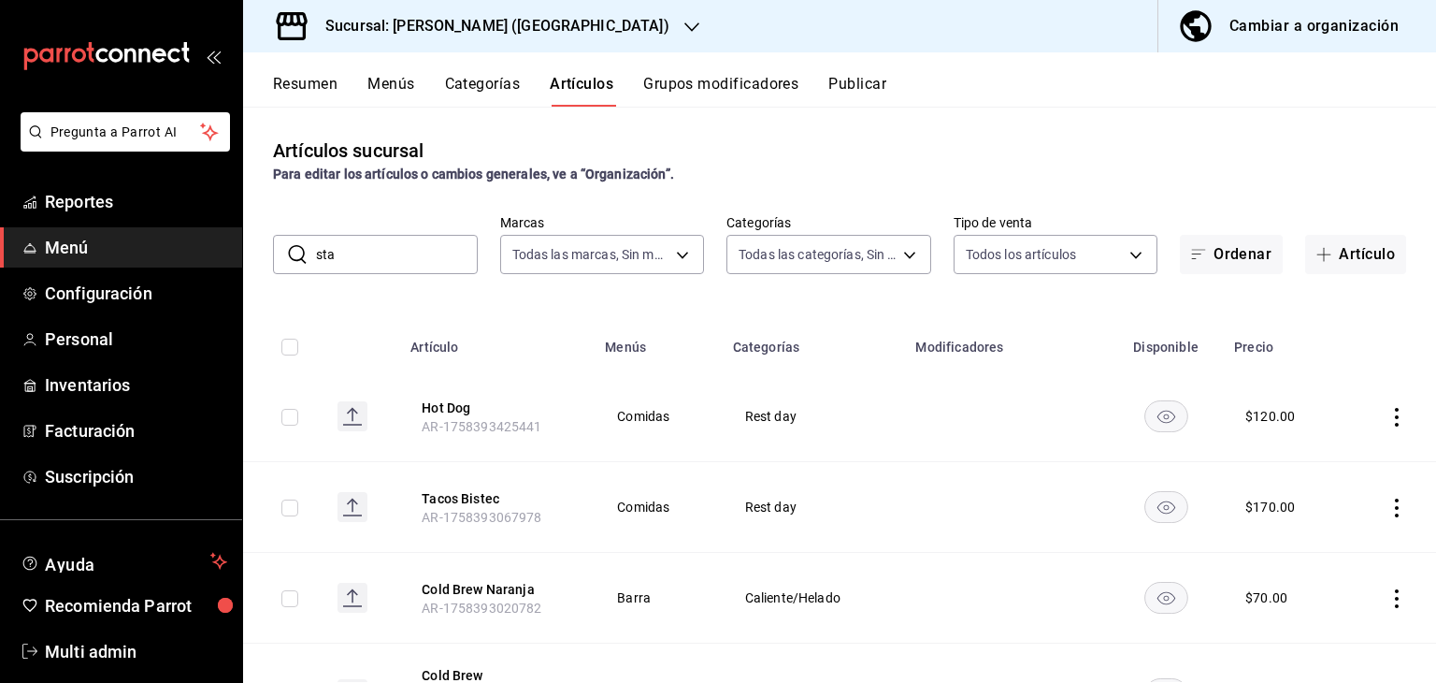
type input "staf"
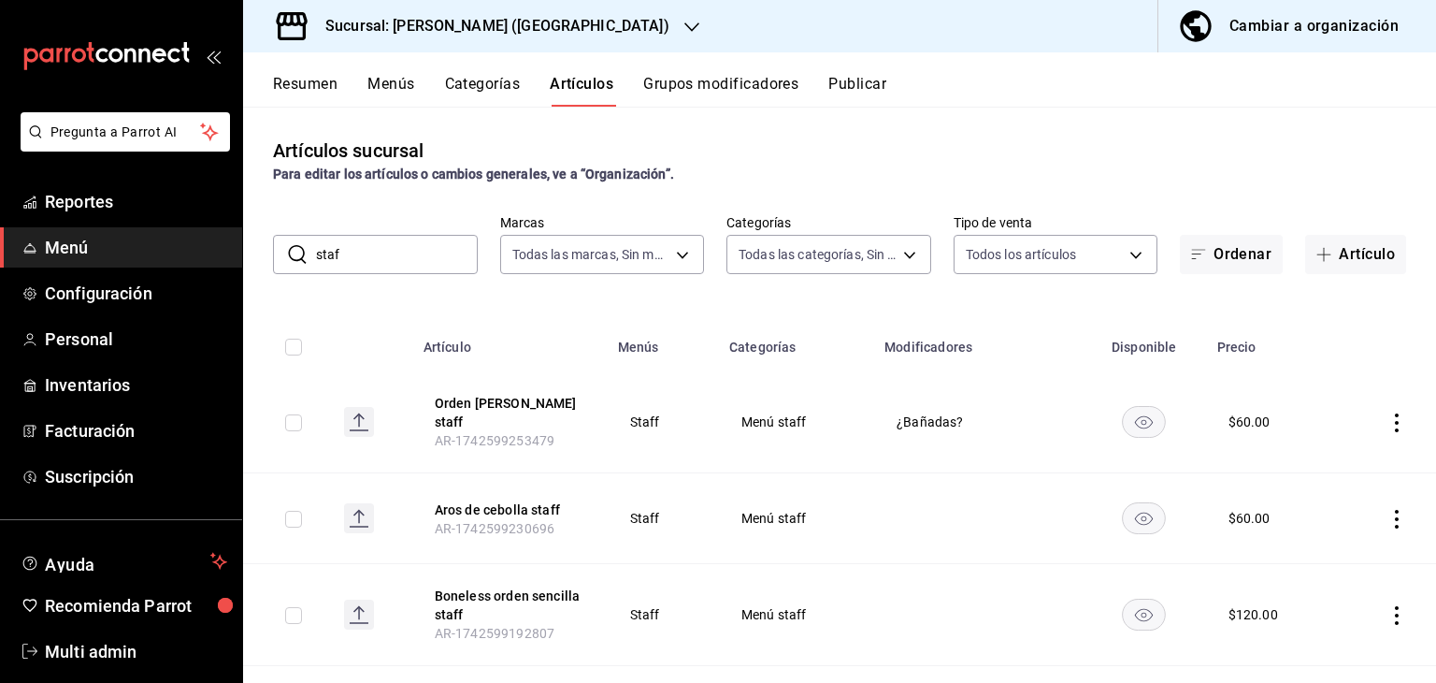
drag, startPoint x: 350, startPoint y: 253, endPoint x: 292, endPoint y: 253, distance: 58.0
click at [292, 253] on div "​ staf ​" at bounding box center [375, 254] width 205 height 39
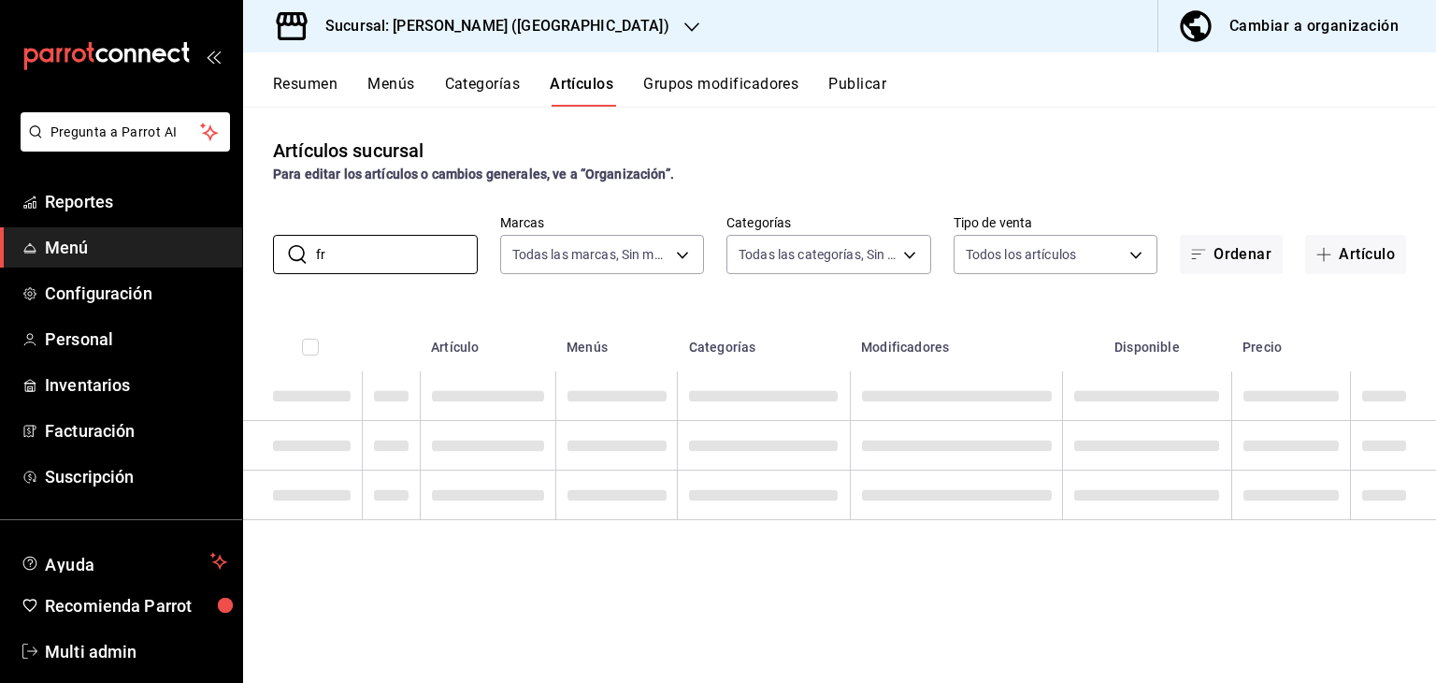
type input "f"
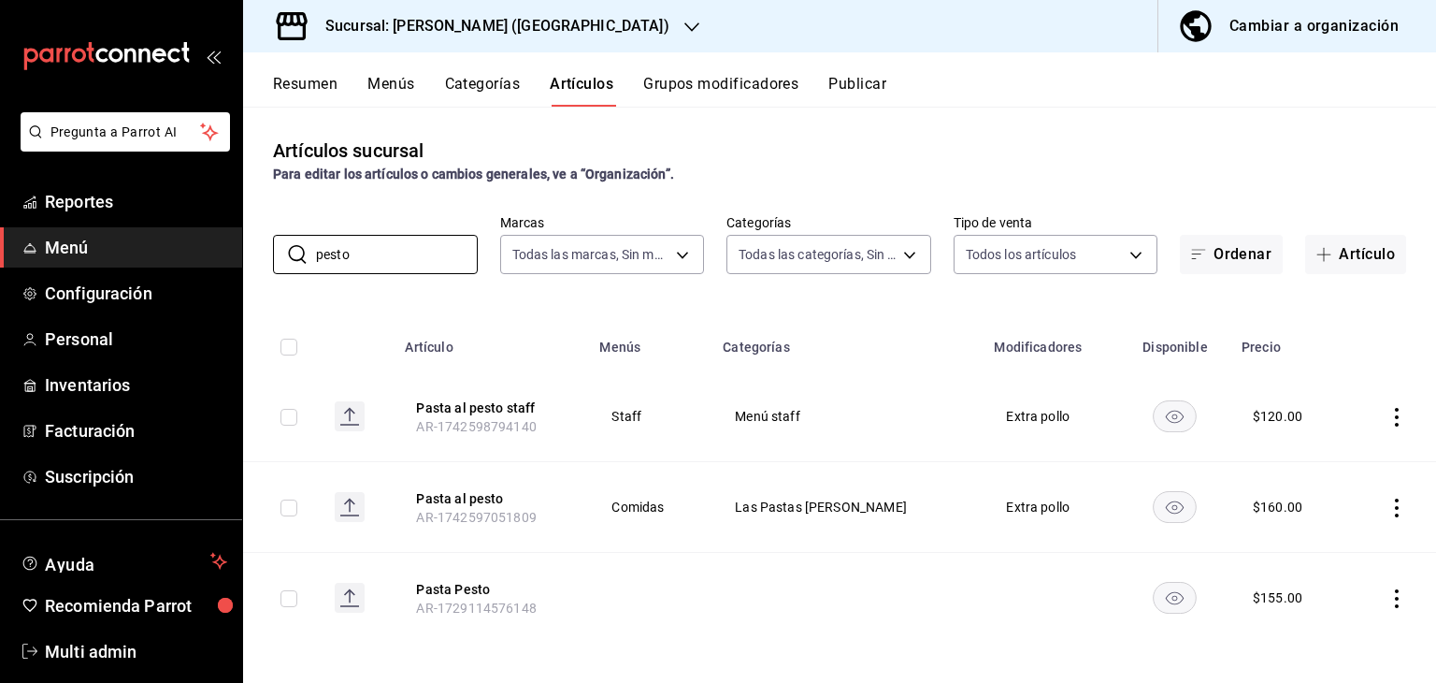
scroll to position [5, 0]
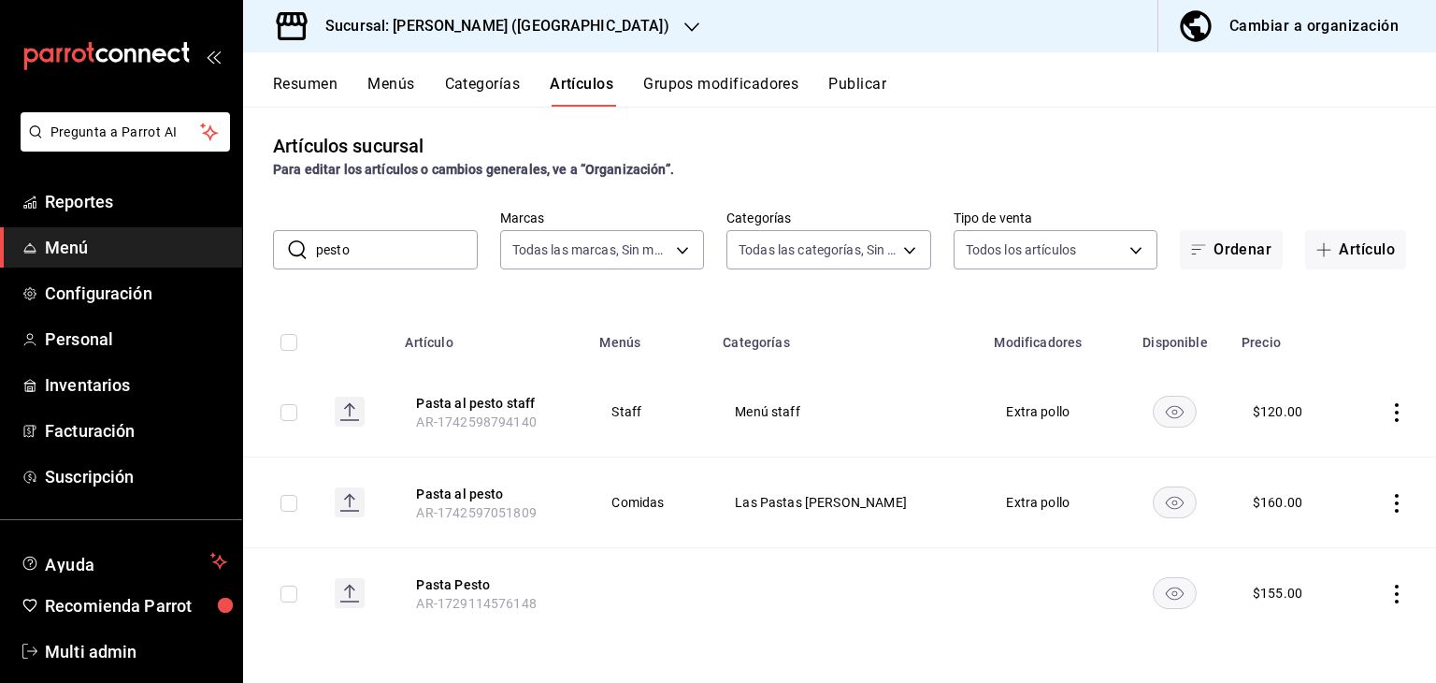
drag, startPoint x: 310, startPoint y: 250, endPoint x: 281, endPoint y: 252, distance: 29.1
click at [281, 252] on div "​ pesto ​" at bounding box center [375, 249] width 205 height 39
type input "[PERSON_NAME]"
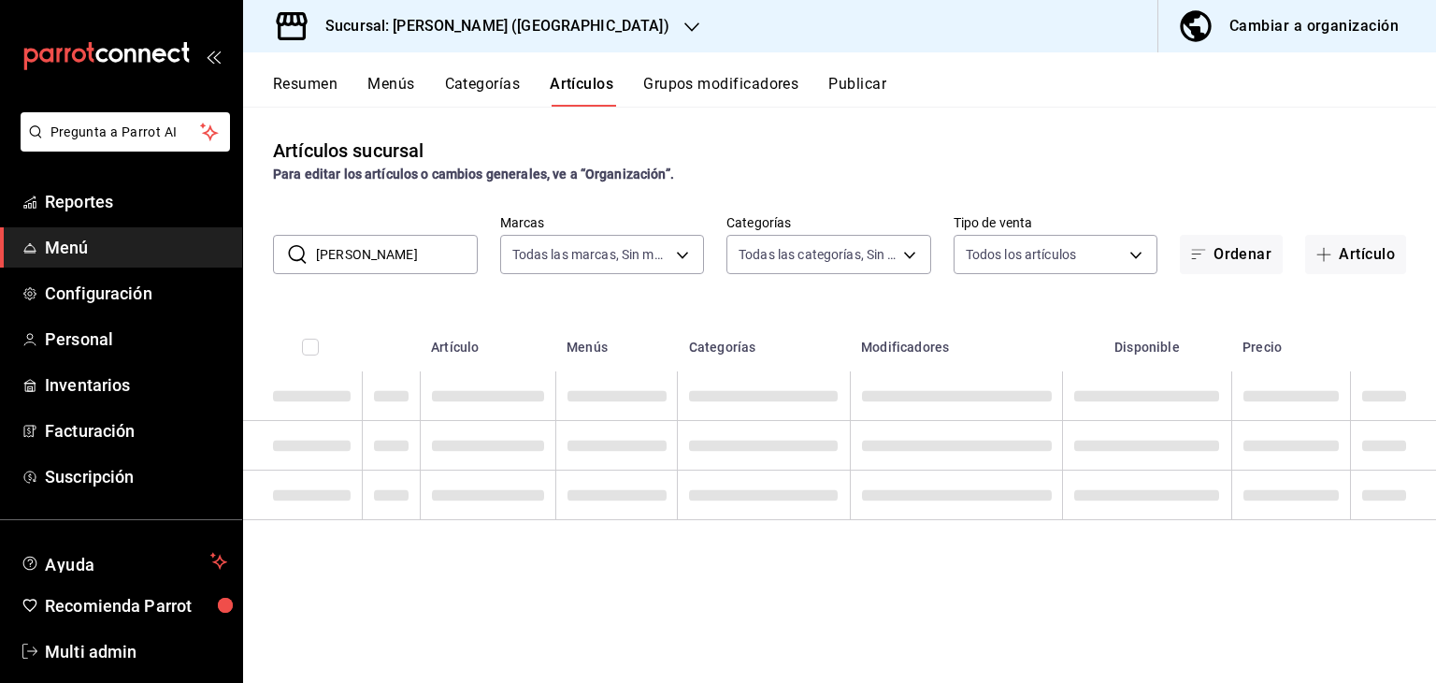
scroll to position [0, 0]
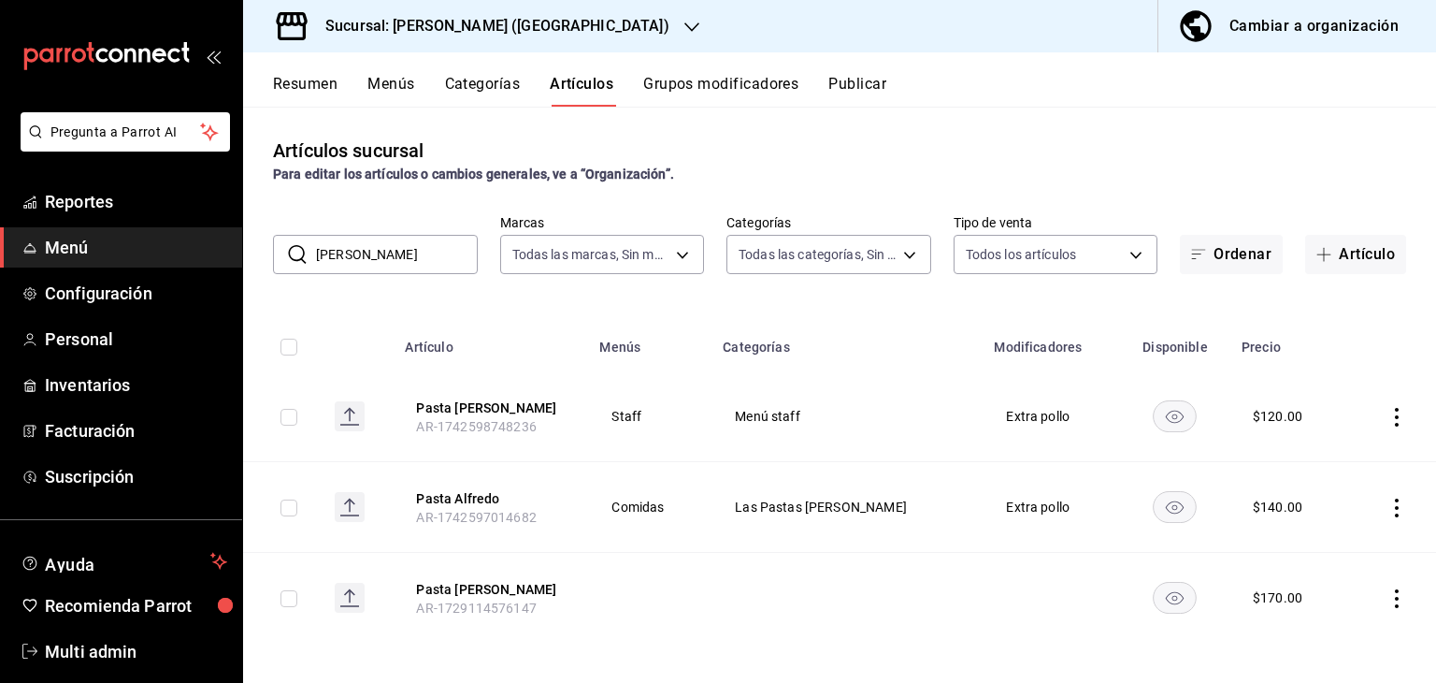
drag, startPoint x: 380, startPoint y: 254, endPoint x: 304, endPoint y: 247, distance: 76.1
click at [304, 247] on div "​ [PERSON_NAME]" at bounding box center [375, 254] width 205 height 39
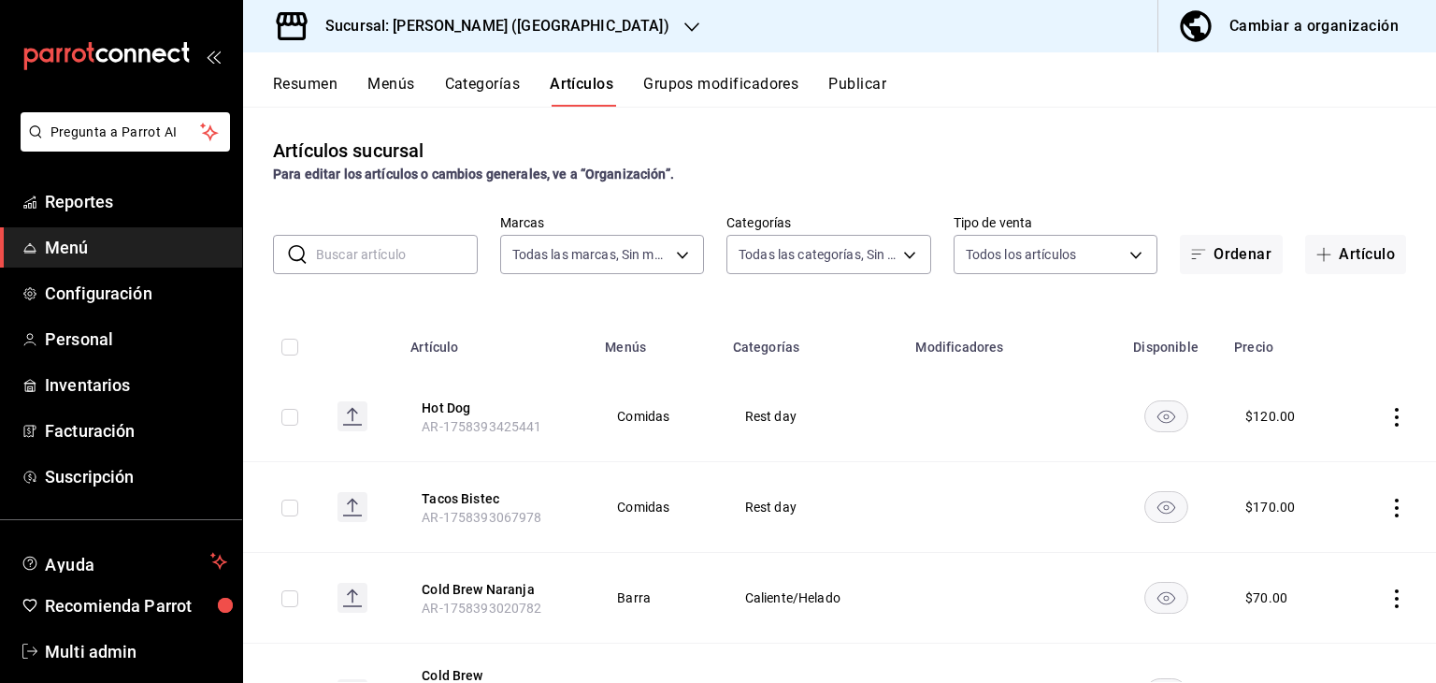
click at [395, 252] on input "text" at bounding box center [397, 254] width 162 height 37
type input "staff"
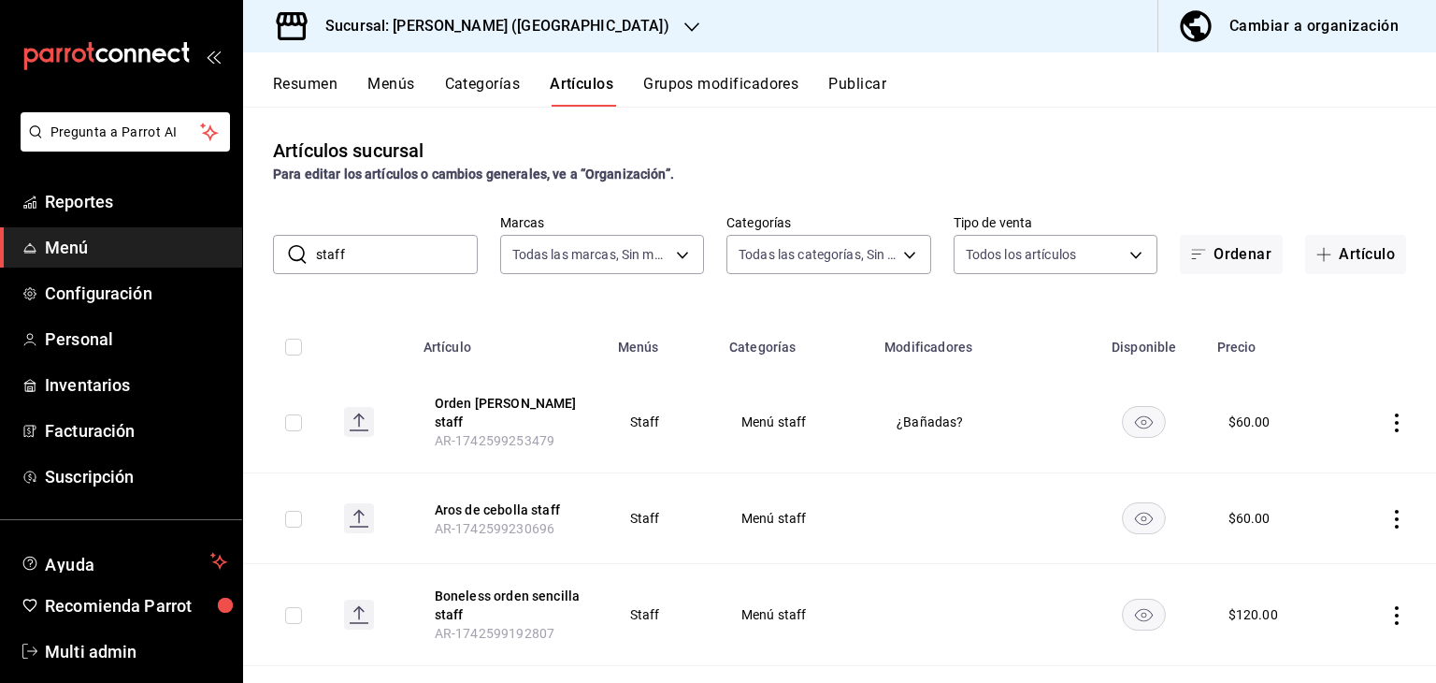
drag, startPoint x: 359, startPoint y: 249, endPoint x: 312, endPoint y: 251, distance: 46.8
click at [312, 251] on div "​ staff ​" at bounding box center [375, 254] width 205 height 39
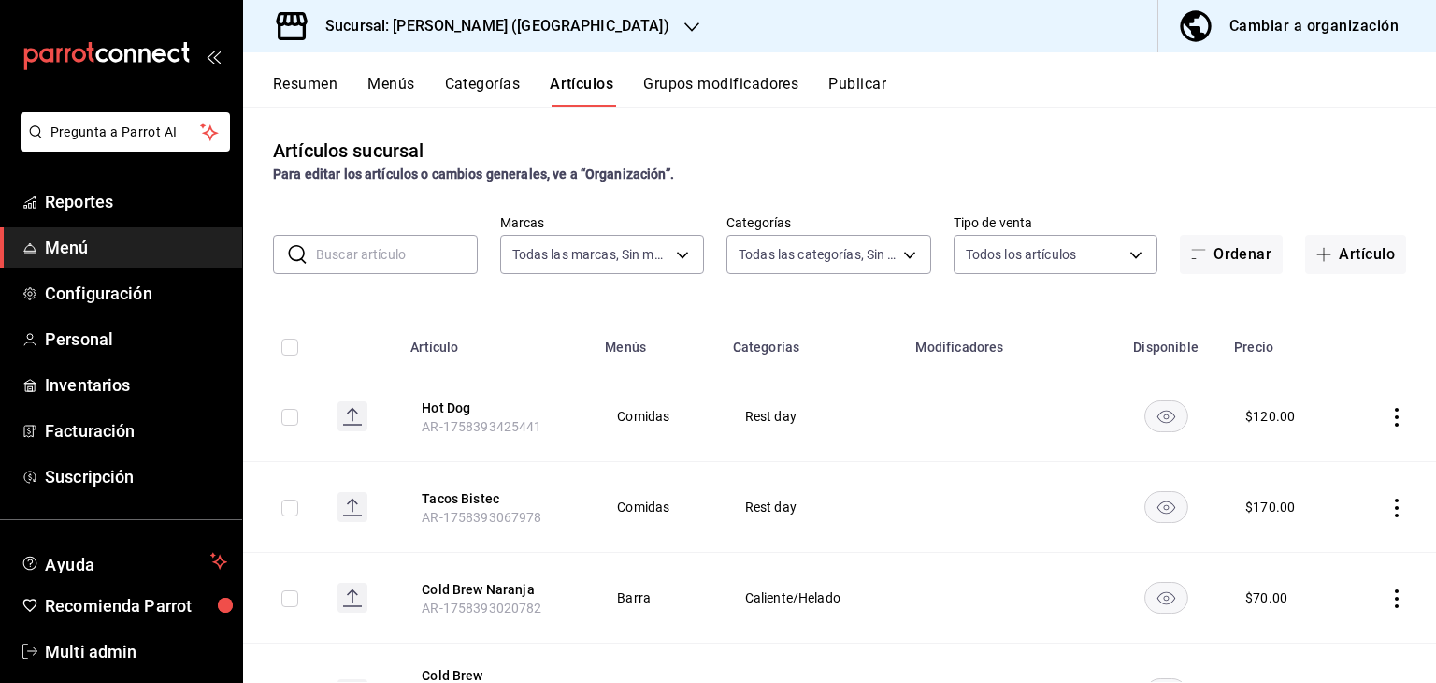
click at [384, 257] on input "text" at bounding box center [397, 254] width 162 height 37
click at [392, 254] on input "text" at bounding box center [397, 254] width 162 height 37
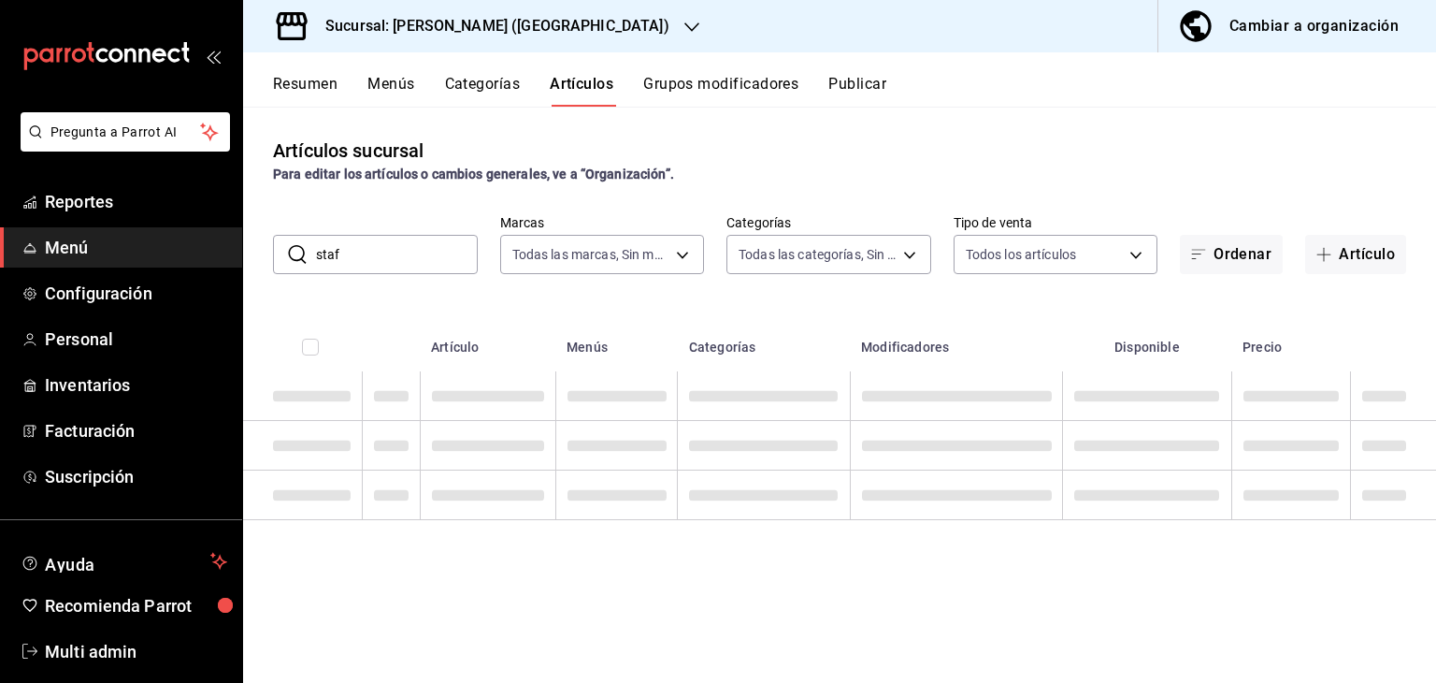
type input "staff"
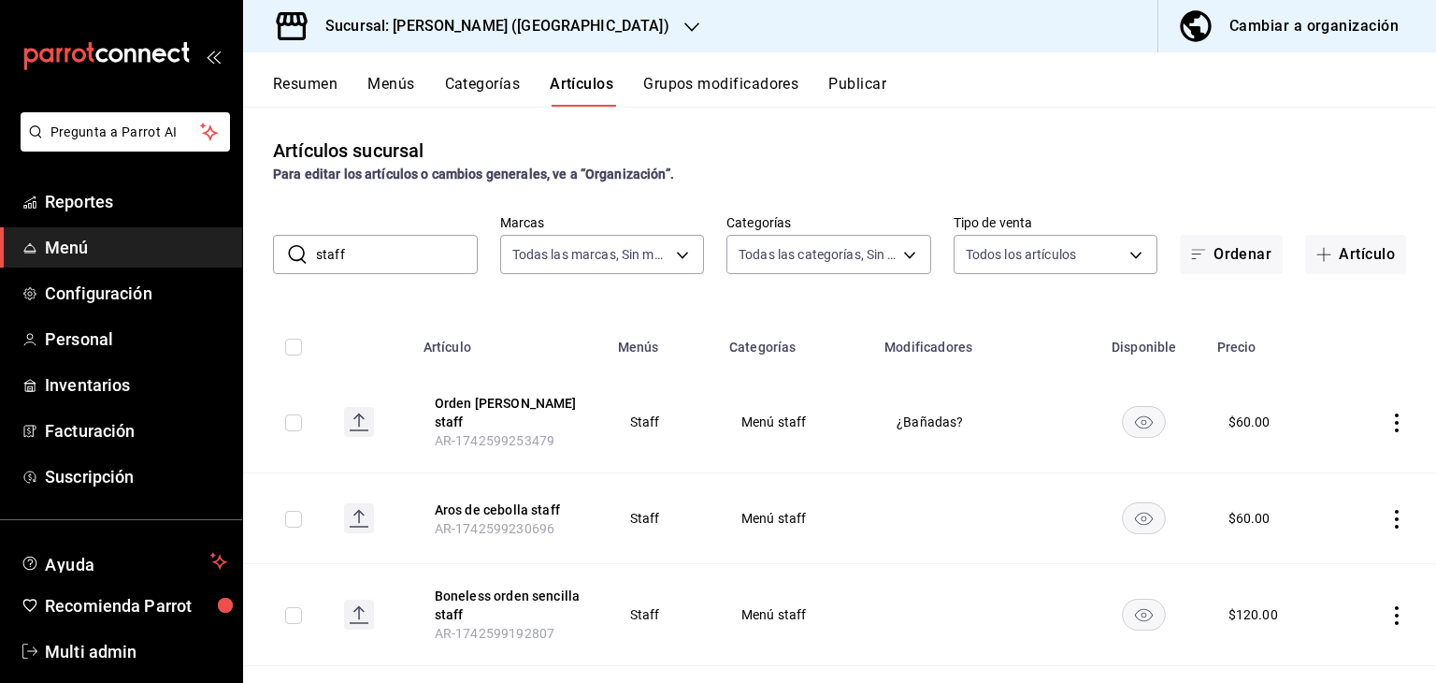
drag, startPoint x: 373, startPoint y: 253, endPoint x: 314, endPoint y: 246, distance: 59.4
click at [314, 246] on div "​ staff ​" at bounding box center [375, 254] width 205 height 39
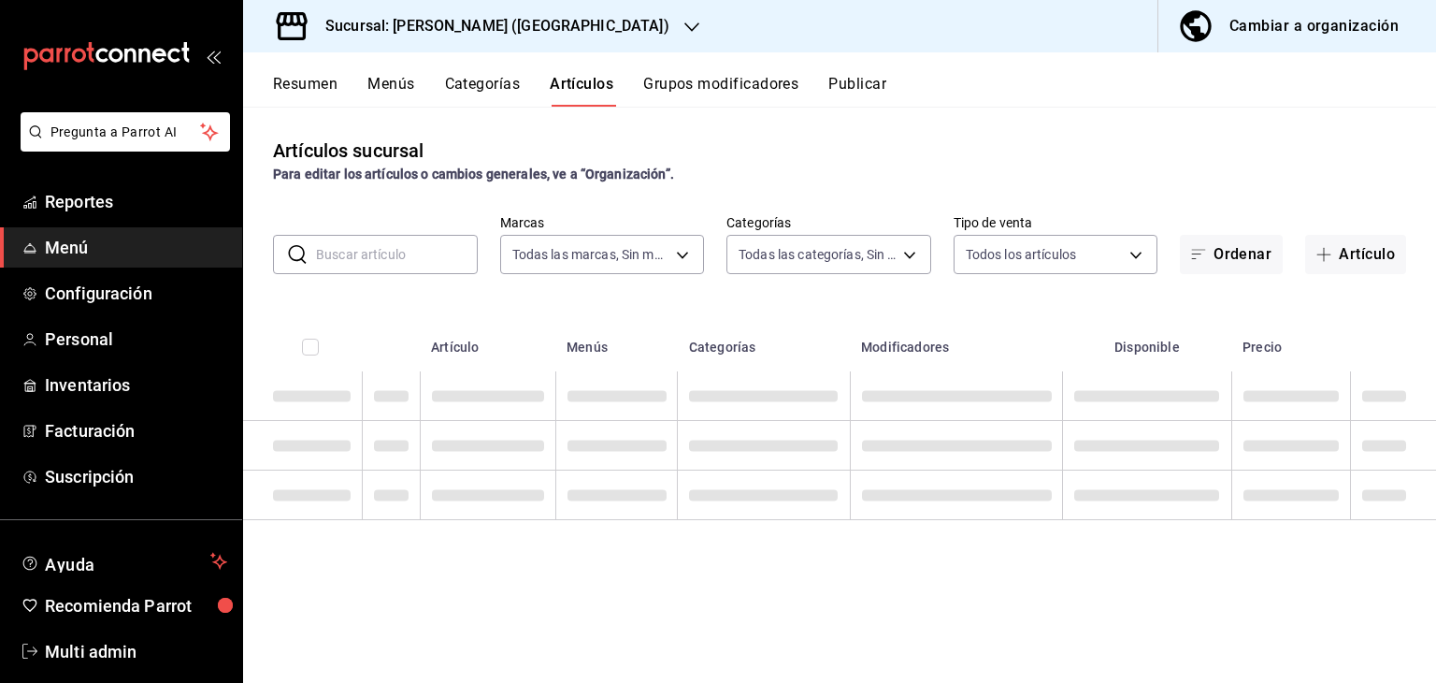
click at [314, 246] on div "​ ​" at bounding box center [375, 254] width 205 height 39
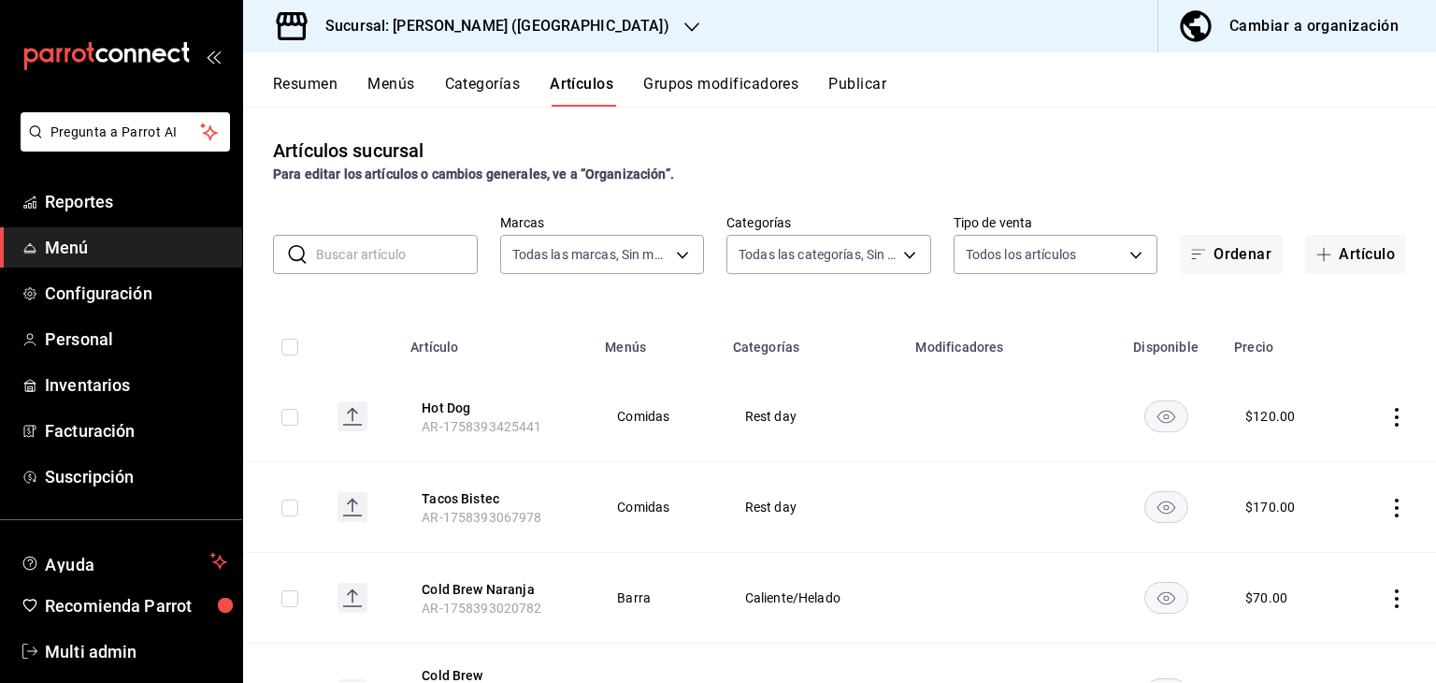
click at [741, 91] on button "Grupos modificadores" at bounding box center [720, 91] width 155 height 32
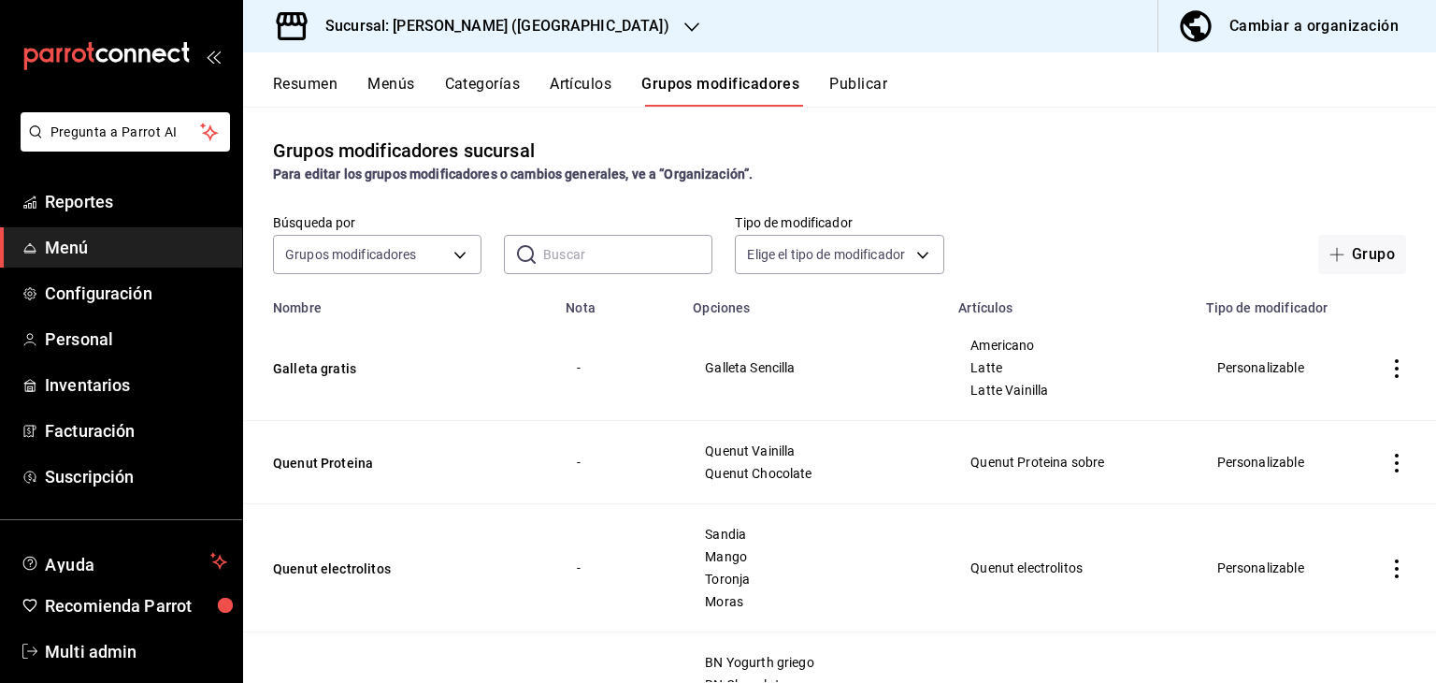
click at [394, 87] on button "Menús" at bounding box center [391, 91] width 47 height 32
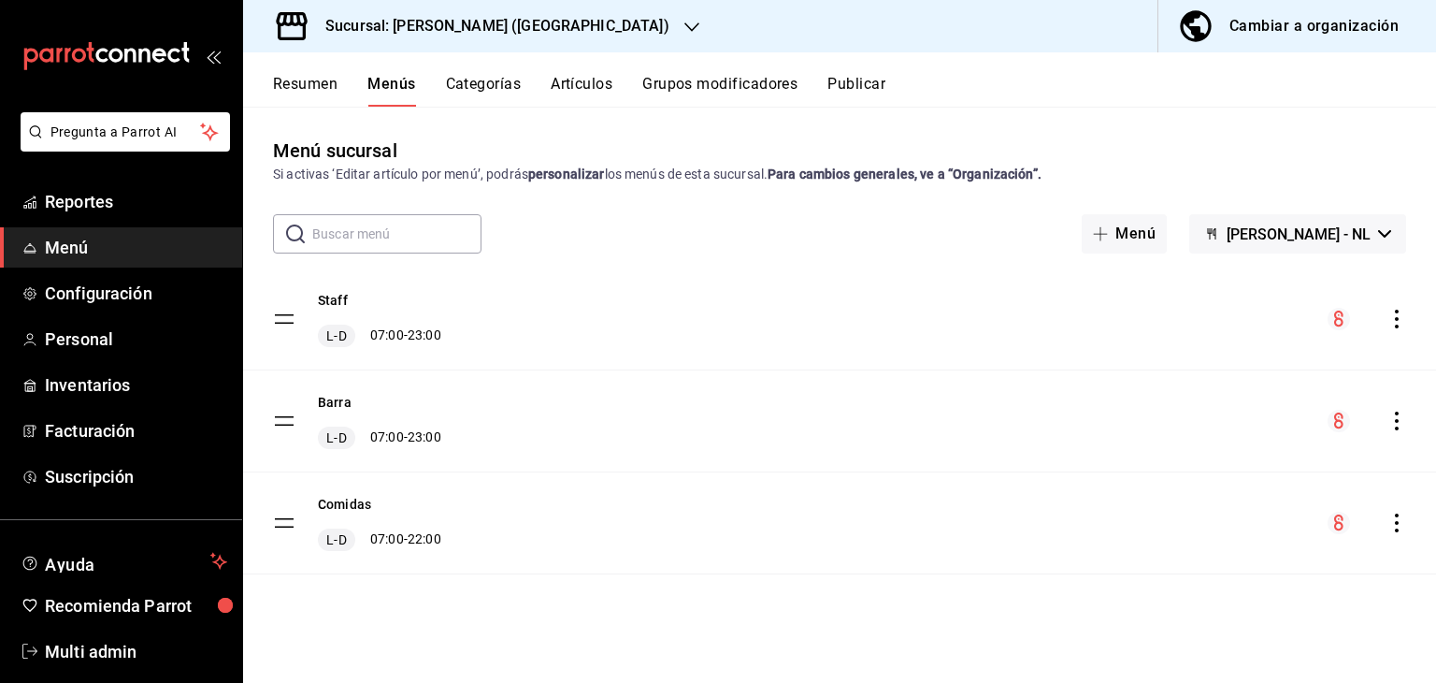
click at [505, 85] on button "Categorías" at bounding box center [484, 91] width 76 height 32
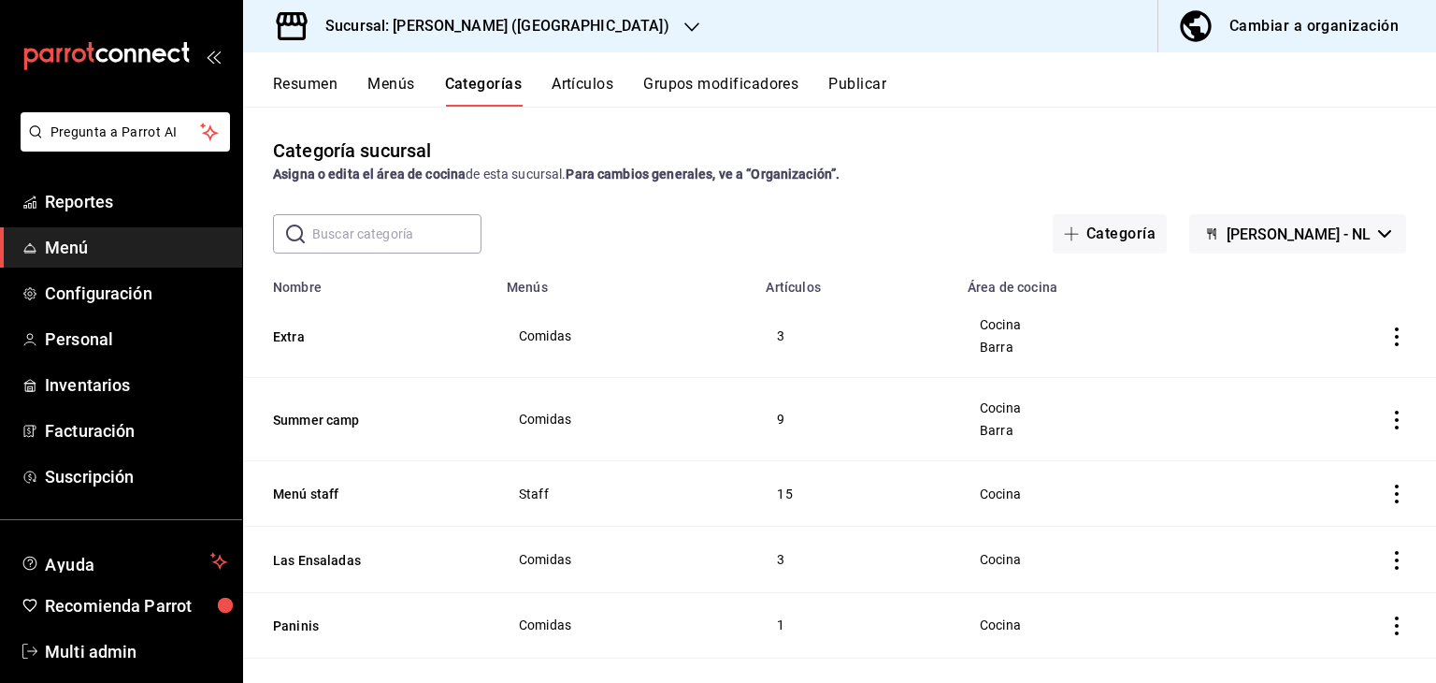
click at [603, 80] on button "Artículos" at bounding box center [583, 91] width 62 height 32
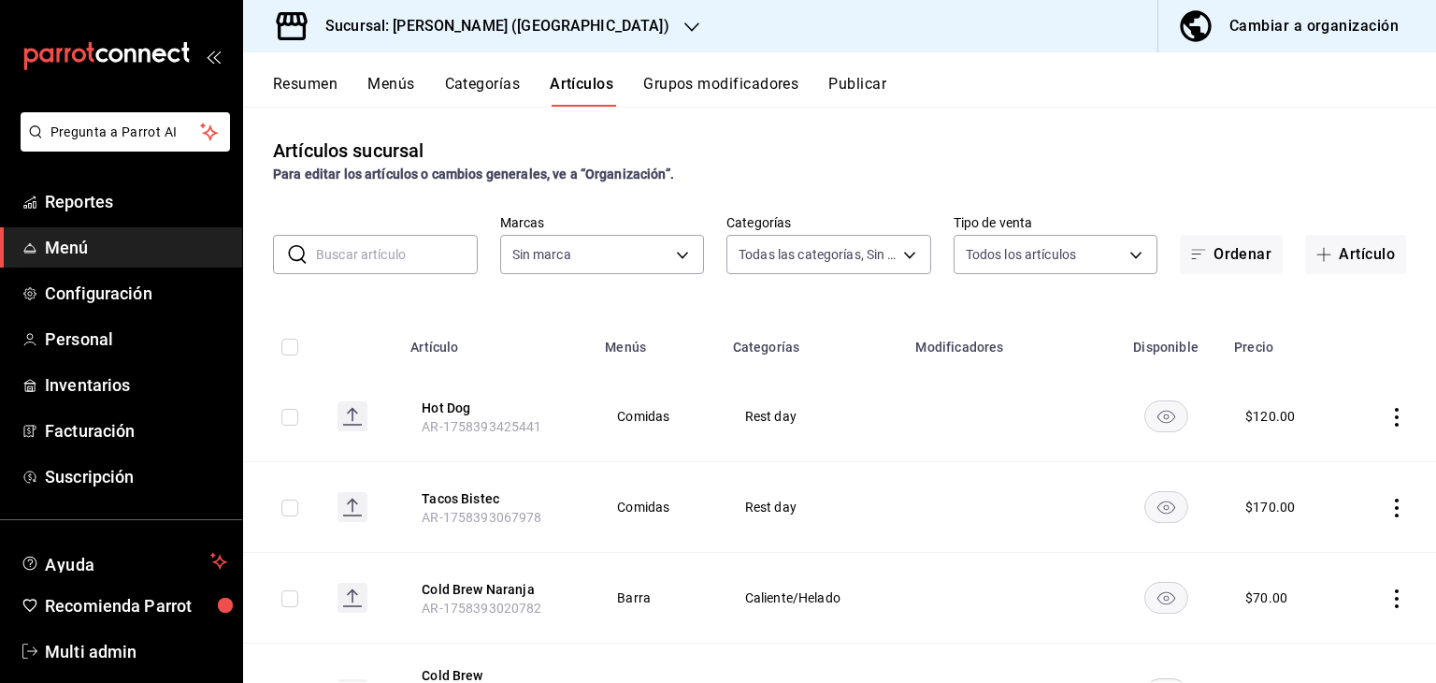
type input "34074407-8622-4016-86cc-611648120530,16618c52-68de-436e-b3b9-ea09ffc7ae48,dae24…"
type input "2ee6e007-3c6c-4fd8-a4f4-c4c91d526d93"
click at [388, 259] on input "text" at bounding box center [397, 254] width 162 height 37
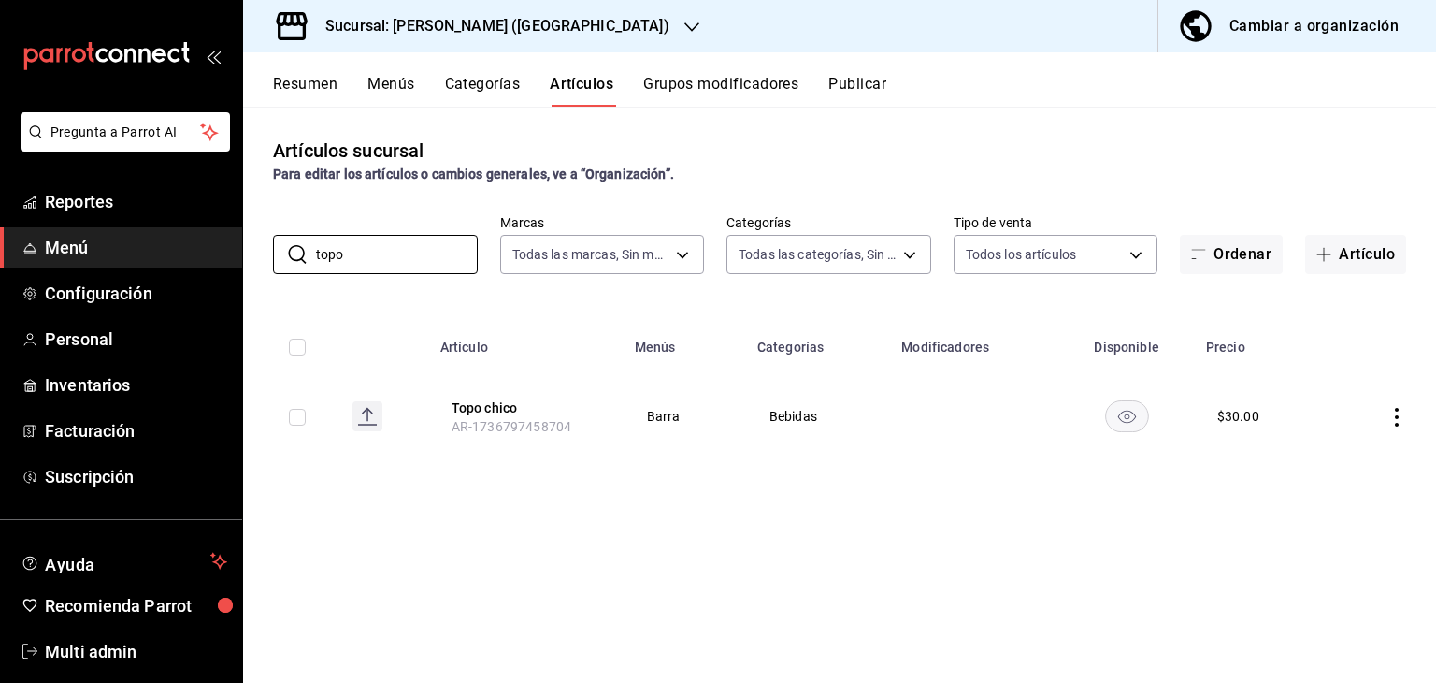
type input "topo"
click at [1399, 419] on icon "actions" at bounding box center [1397, 417] width 19 height 19
click at [1355, 469] on span "Editar" at bounding box center [1341, 461] width 49 height 20
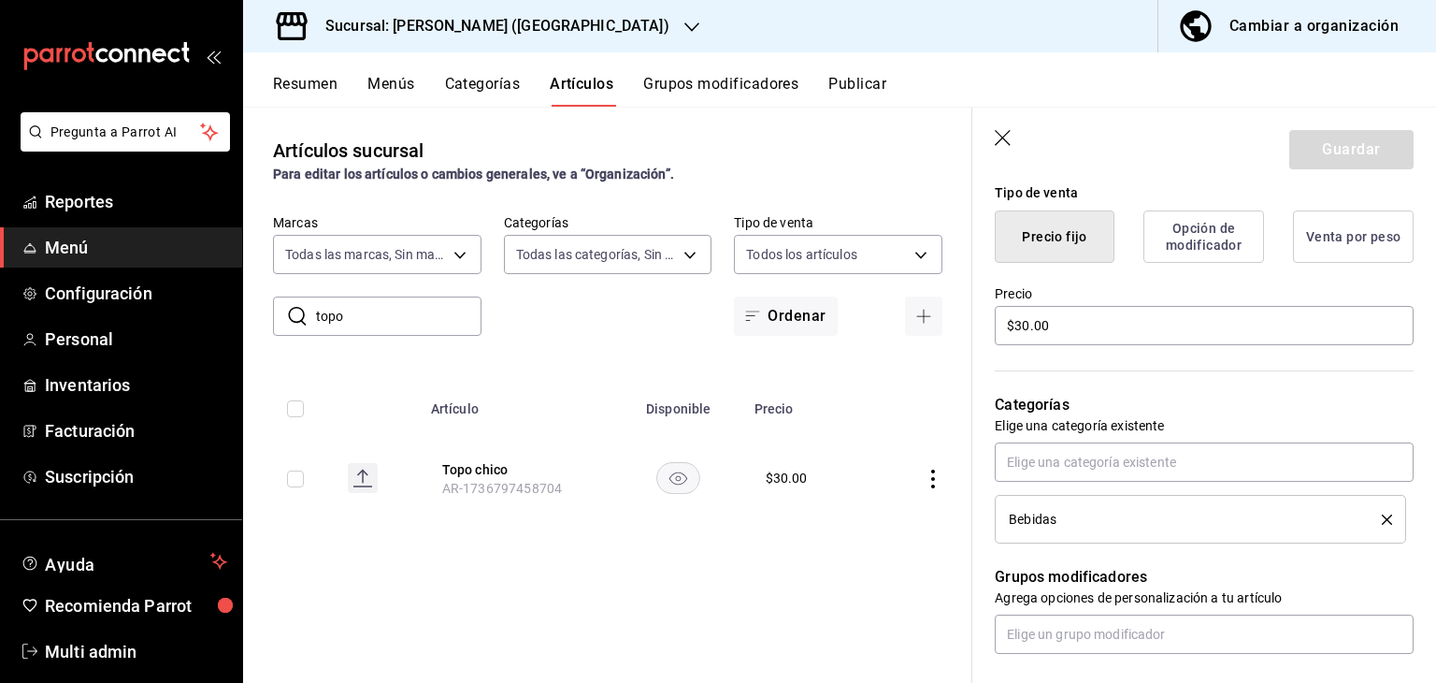
scroll to position [467, 0]
click at [1019, 320] on input "$30.00" at bounding box center [1204, 322] width 419 height 39
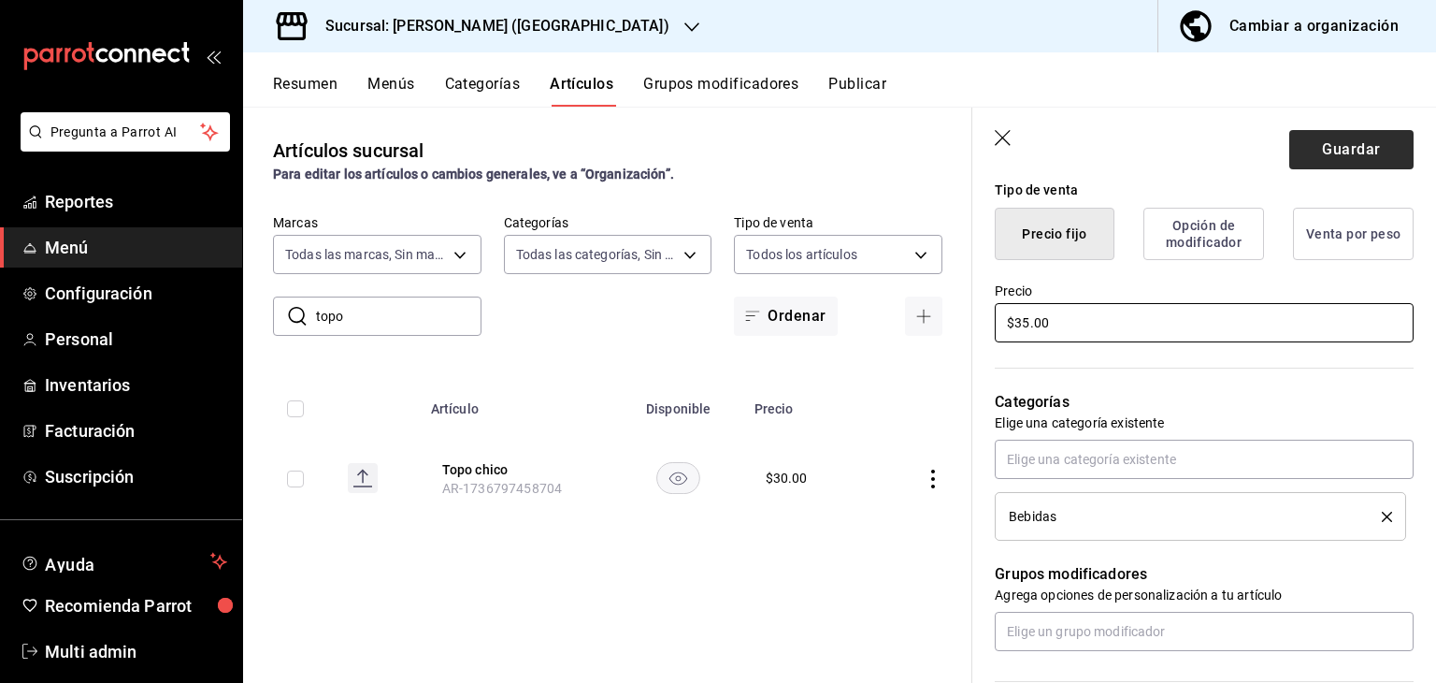
type input "$35.00"
click at [1337, 143] on button "Guardar" at bounding box center [1352, 149] width 124 height 39
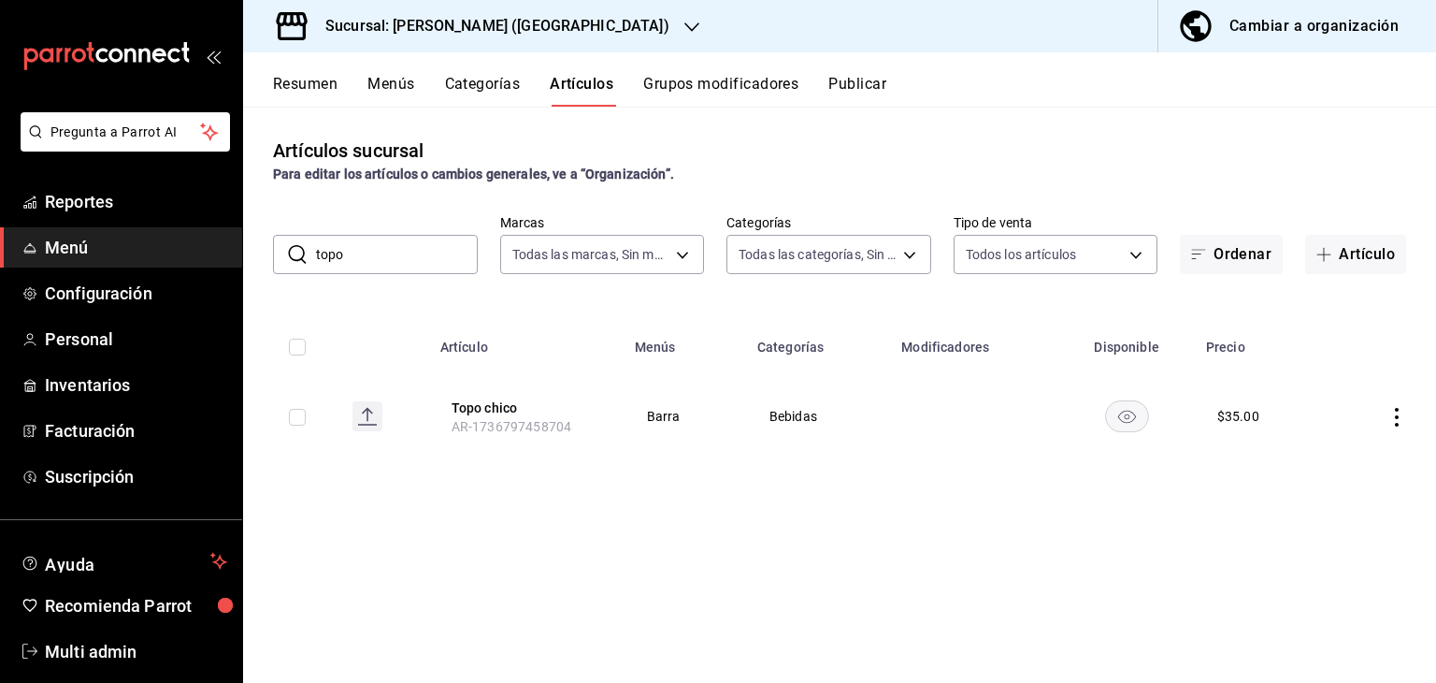
click at [300, 76] on button "Resumen" at bounding box center [305, 91] width 65 height 32
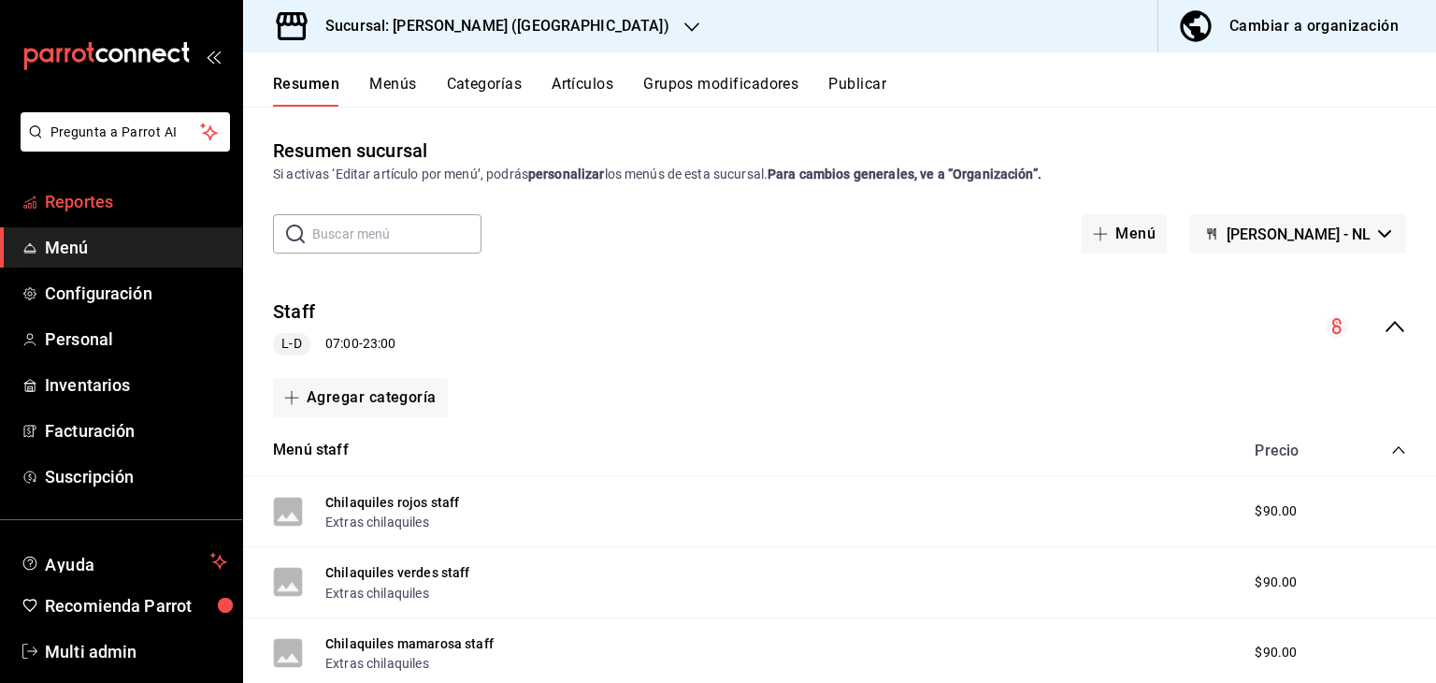
click at [115, 202] on span "Reportes" at bounding box center [136, 201] width 182 height 25
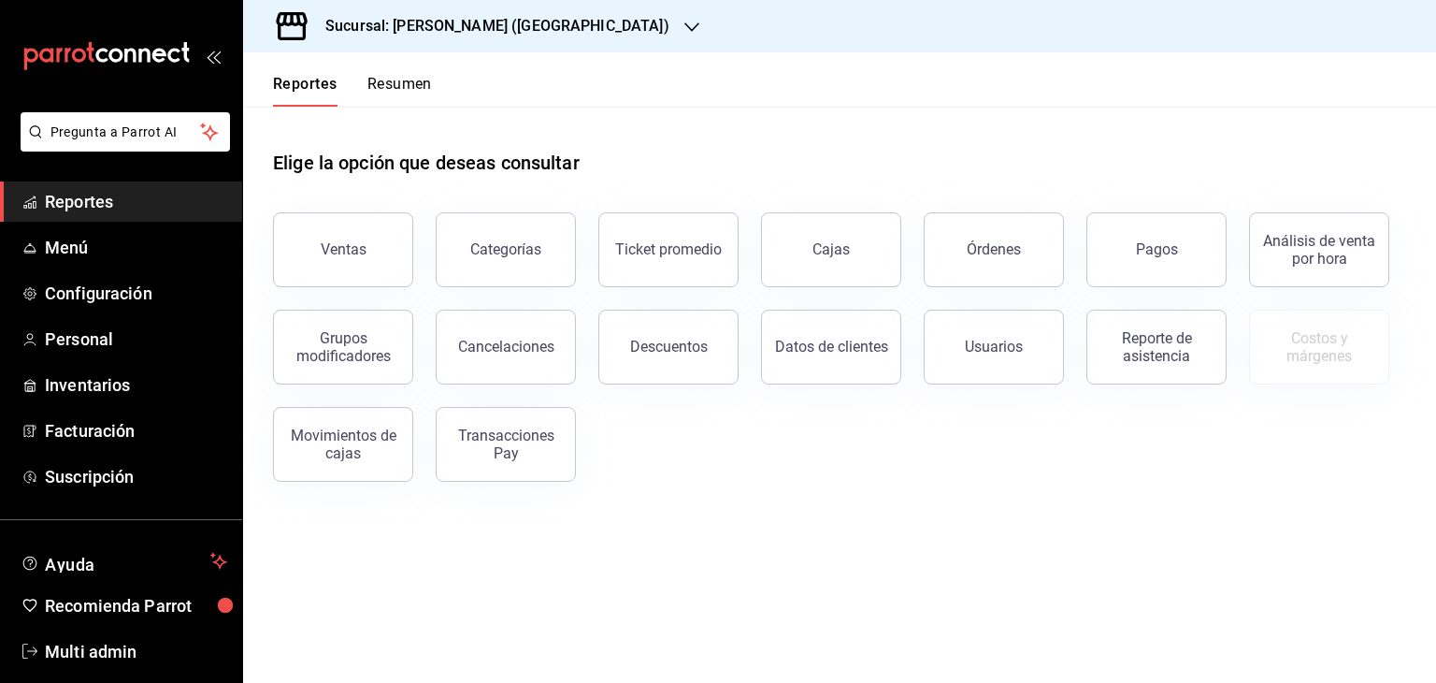
drag, startPoint x: 688, startPoint y: 502, endPoint x: 555, endPoint y: 530, distance: 136.6
click at [549, 527] on main "Elige la opción que deseas consultar Ventas Categorías Ticket promedio Cajas Ór…" at bounding box center [839, 395] width 1193 height 576
click at [557, 532] on main "Elige la opción que deseas consultar Ventas Categorías Ticket promedio Cajas Ór…" at bounding box center [839, 395] width 1193 height 576
click at [737, 437] on div "Ventas Categorías Ticket promedio Cajas Órdenes Pagos Análisis de venta por hor…" at bounding box center [829, 336] width 1156 height 292
click at [1172, 466] on div "Ventas Categorías Ticket promedio Cajas Órdenes Pagos Análisis de venta por hor…" at bounding box center [829, 336] width 1156 height 292
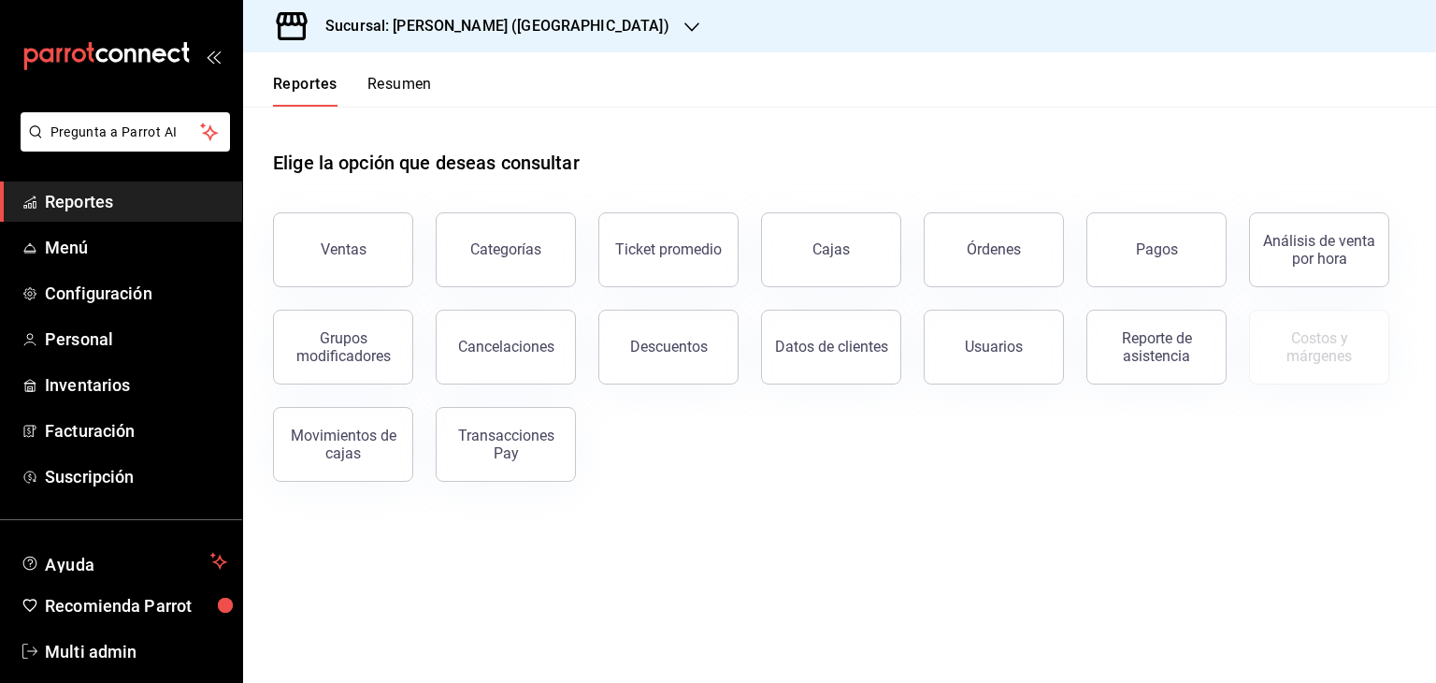
click at [614, 152] on div "Elige la opción que deseas consultar" at bounding box center [839, 148] width 1133 height 83
